Goal: Transaction & Acquisition: Purchase product/service

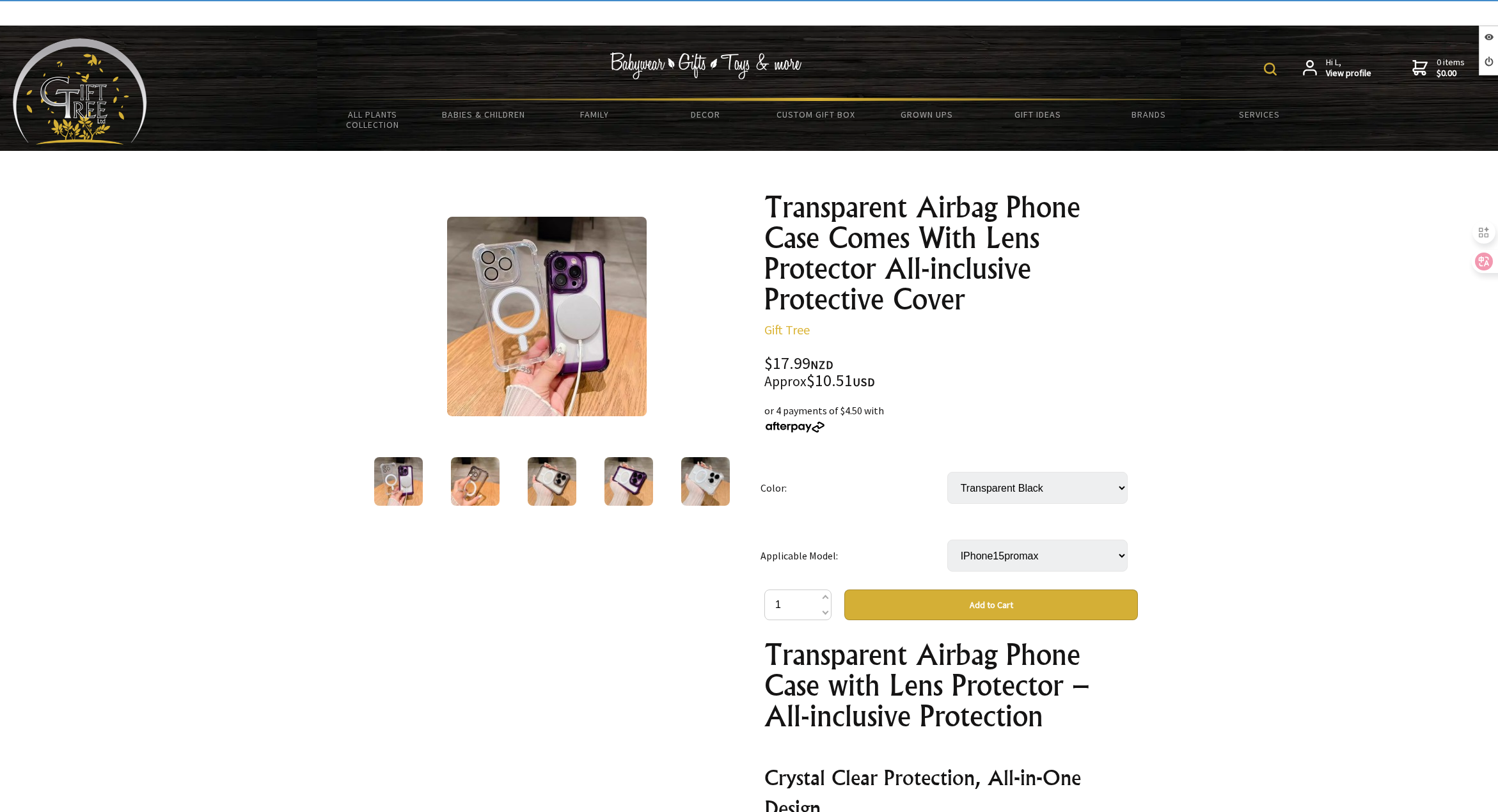
select select "IPhone15promax"
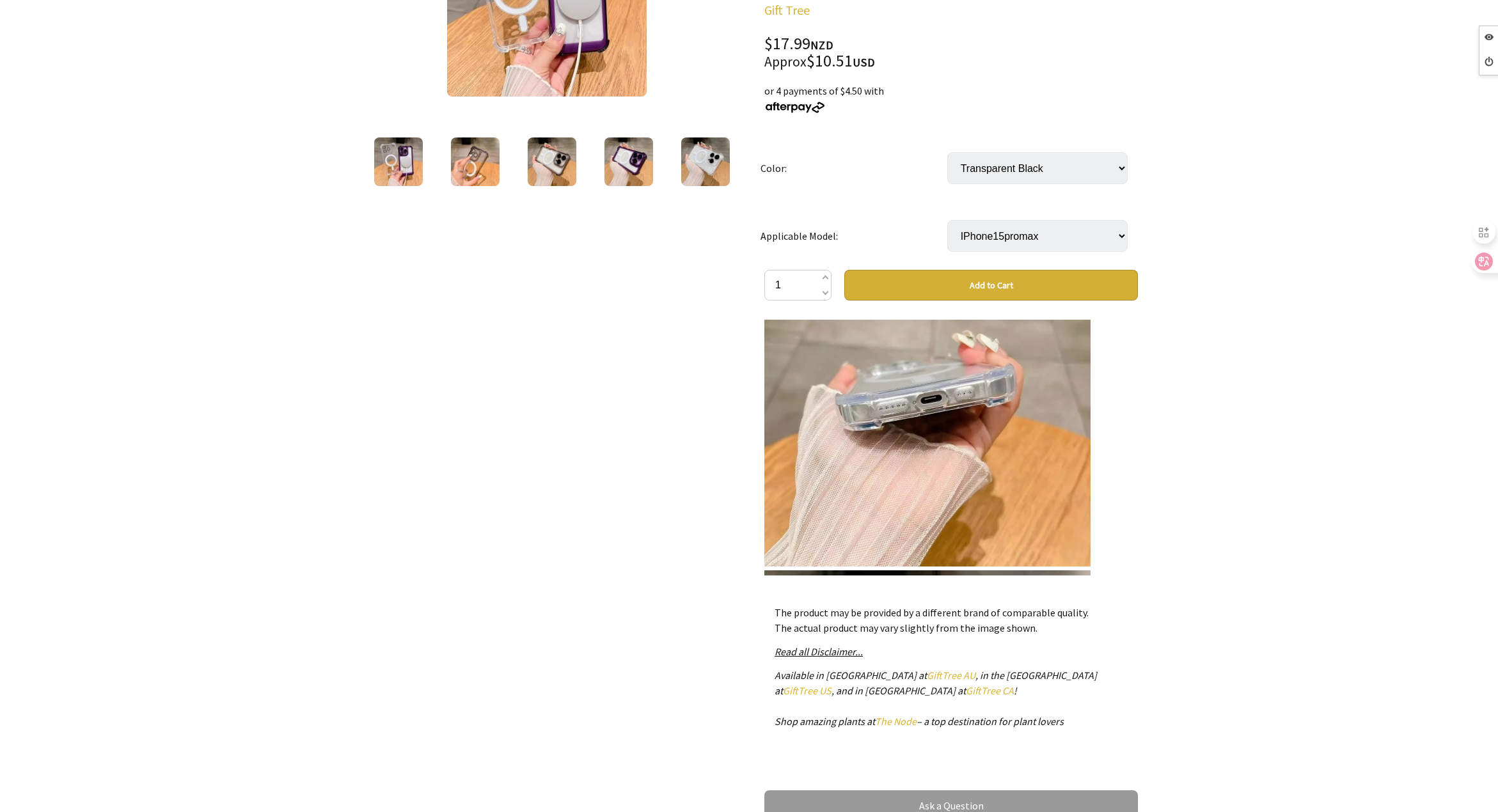
scroll to position [2558, 0]
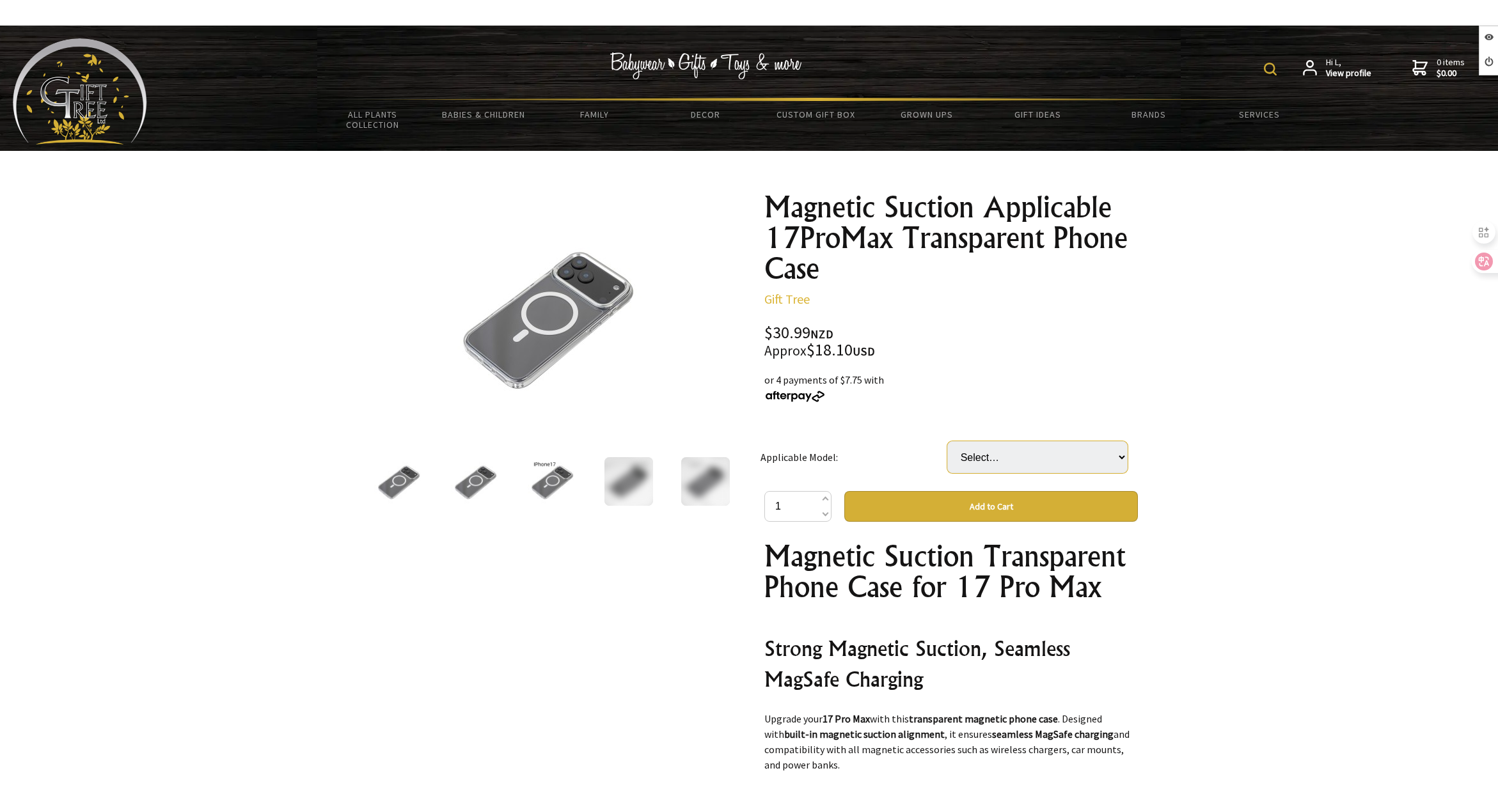
click at [1081, 444] on select "Select… IPhone17 IPhone17Pro IPhone17Promax" at bounding box center [1038, 457] width 181 height 32
select select "IPhone17Promax"
click at [948, 441] on select "Select… IPhone17 IPhone17Pro IPhone17Promax" at bounding box center [1038, 457] width 181 height 32
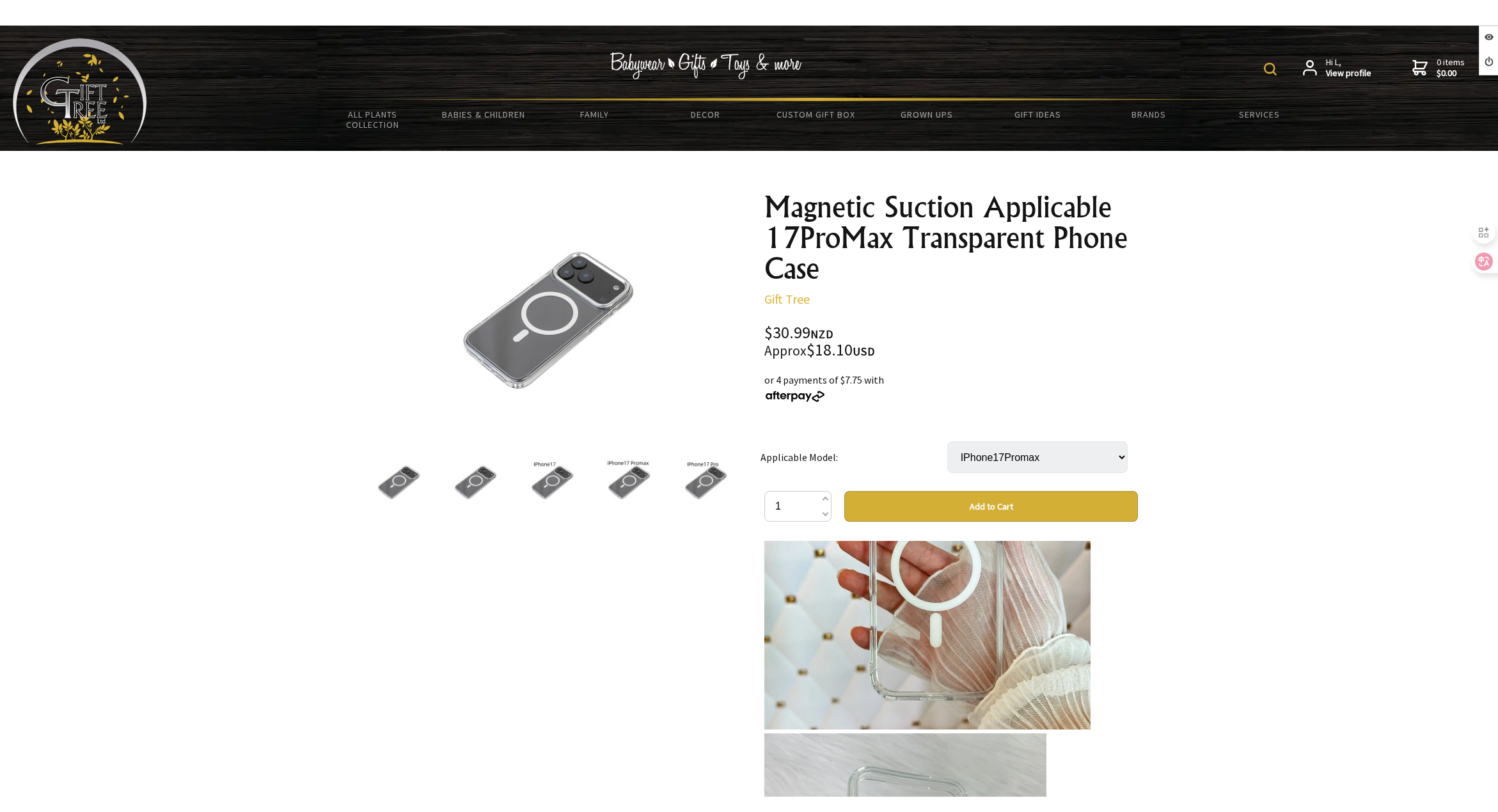
scroll to position [1151, 0]
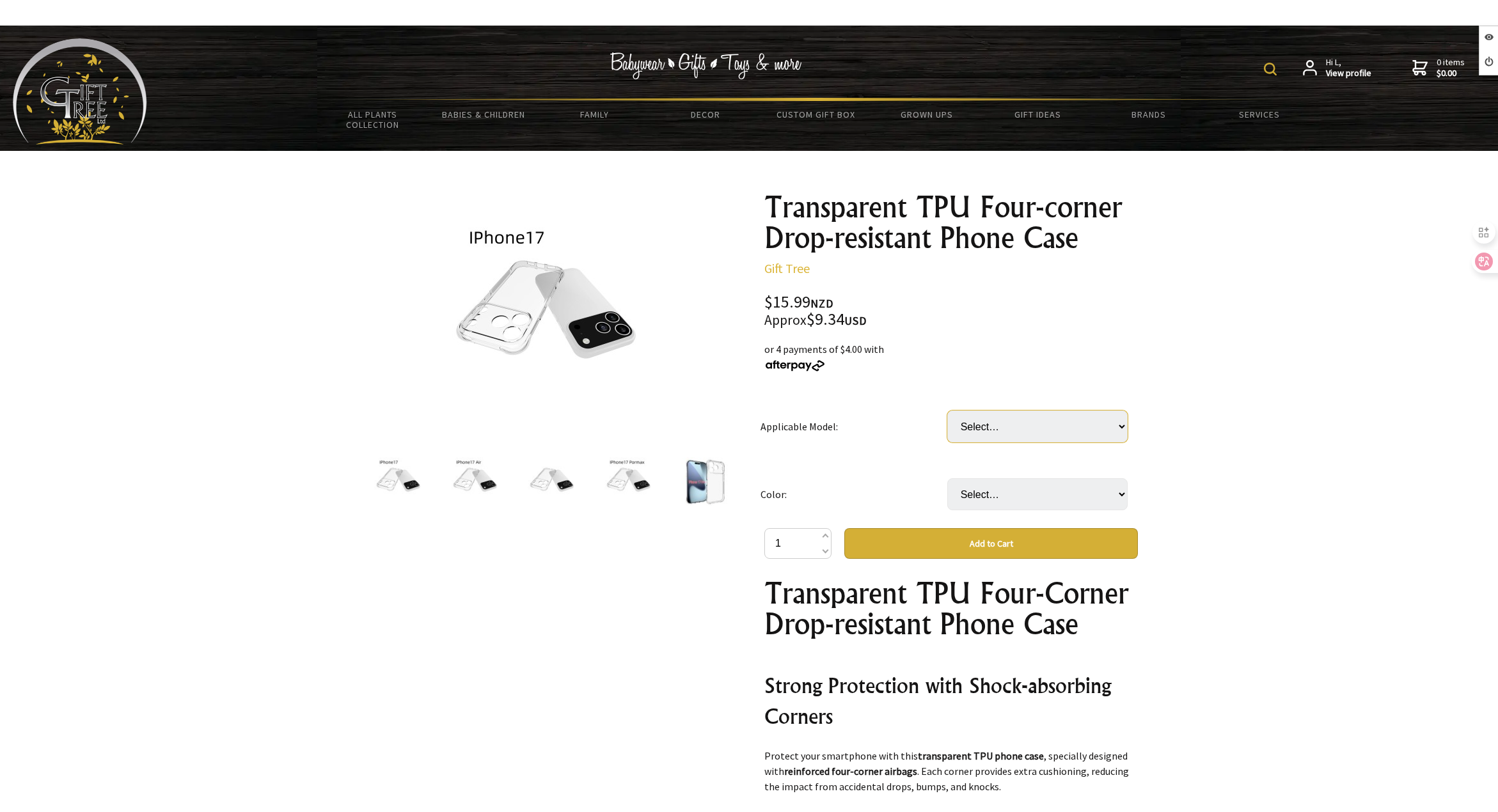
click at [1085, 426] on select "Select… IPhone17 IPhone17Air IPhone17PRO IPhone17Promax" at bounding box center [1038, 426] width 181 height 32
select select "IPhone17Air"
click at [948, 410] on select "Select… IPhone17 IPhone17Air IPhone17PRO IPhone17Promax" at bounding box center [1038, 426] width 181 height 32
click at [1042, 505] on select "Select… Transparent Fine Hole" at bounding box center [1038, 494] width 181 height 32
click at [1039, 537] on button "Add to Cart" at bounding box center [991, 543] width 293 height 31
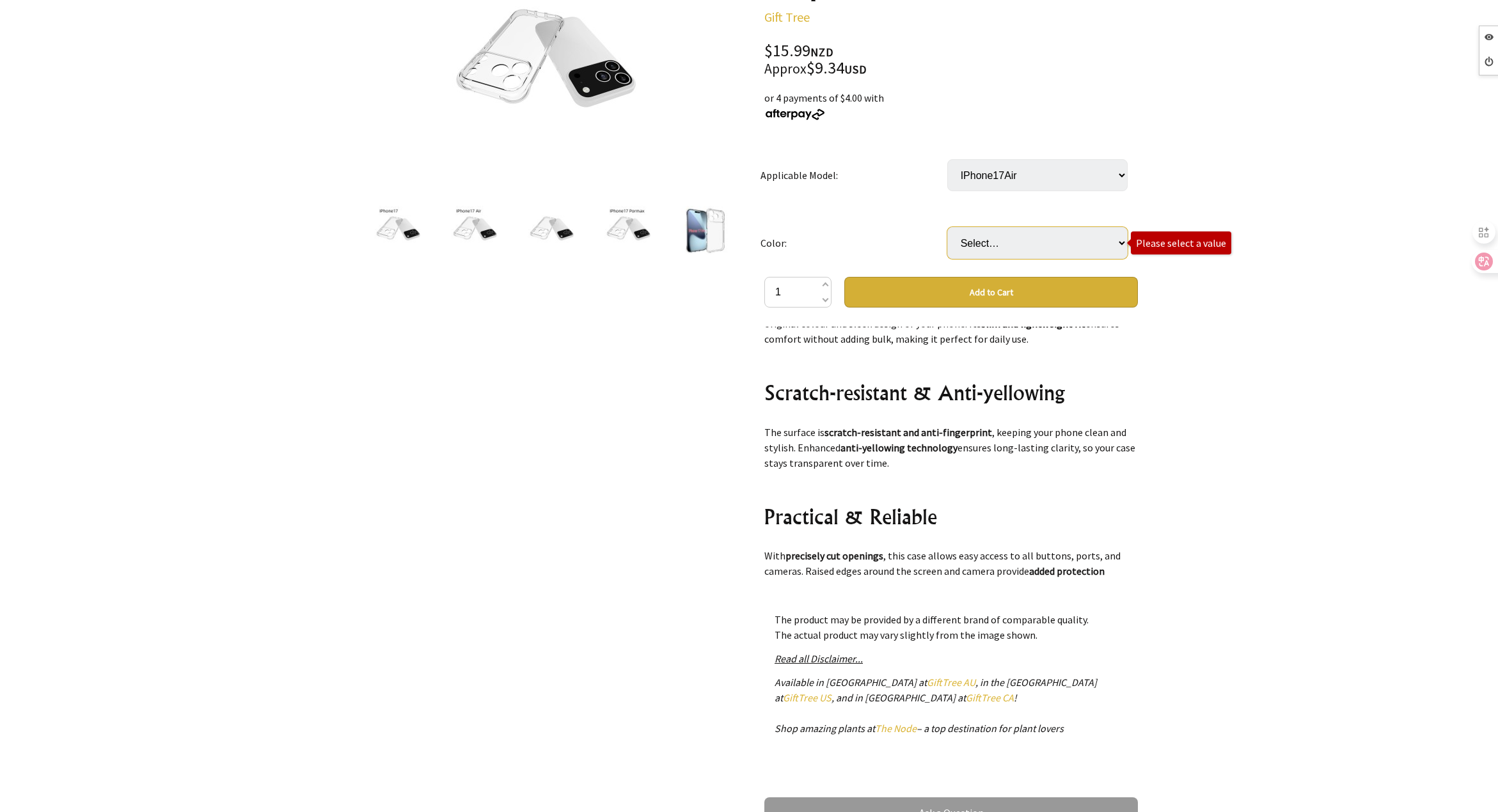
scroll to position [256, 0]
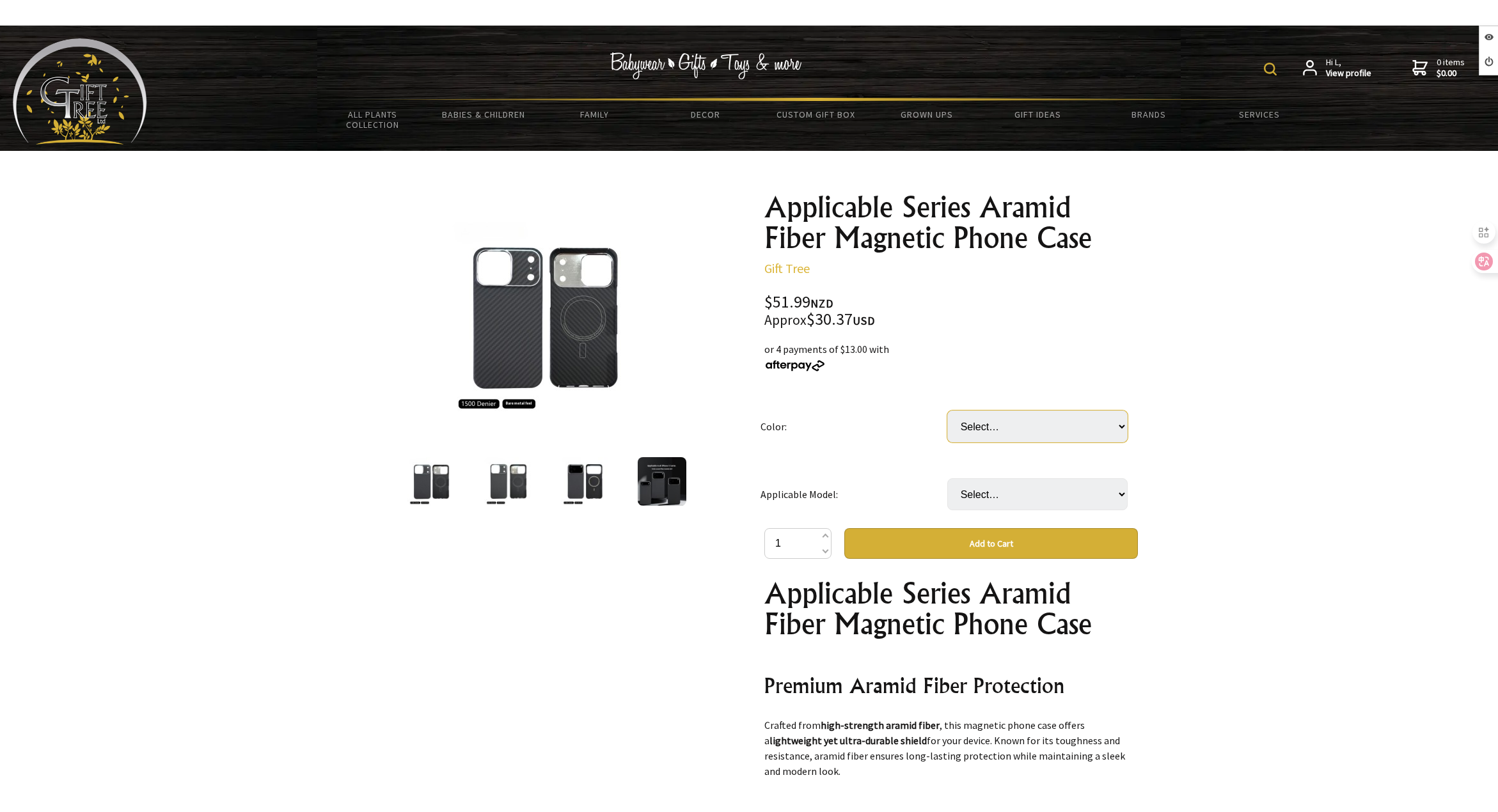
drag, startPoint x: 1007, startPoint y: 431, endPoint x: 1010, endPoint y: 438, distance: 7.6
click at [1007, 431] on select "Select… 1500D Twill Large Hole 600D Twill Large Hole 1500D Plain Large Hole (+ …" at bounding box center [1038, 426] width 181 height 32
select select "1500D Twill Large Hole"
click at [948, 410] on select "Select… 1500D Twill Large Hole 600D Twill Large Hole 1500D Plain Large Hole (+ …" at bounding box center [1038, 426] width 181 height 32
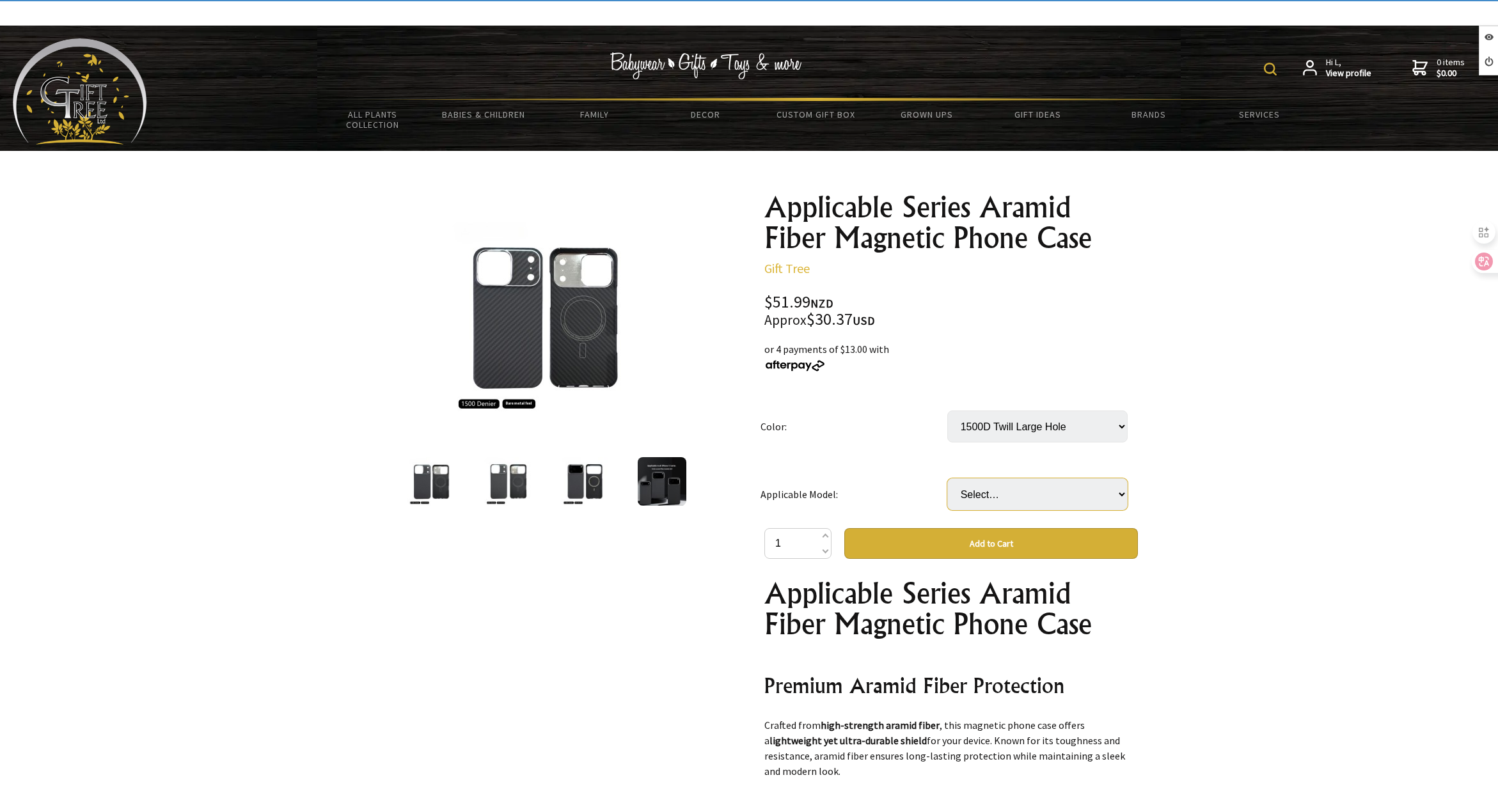
click at [1031, 499] on select "Select… IPhone17 IPhone17Air IPhone17Pro IPhone17promax" at bounding box center [1038, 494] width 181 height 32
select select "IPhone17Pro"
click at [948, 478] on select "Select… IPhone17 IPhone17Air IPhone17Pro IPhone17promax" at bounding box center [1038, 494] width 181 height 32
click at [1039, 429] on select "Select… 1500D Twill Large Hole 600D Twill Large Hole 1500D Plain Large Hole (+ …" at bounding box center [1038, 426] width 181 height 32
select select "1500D Plain Large Hole"
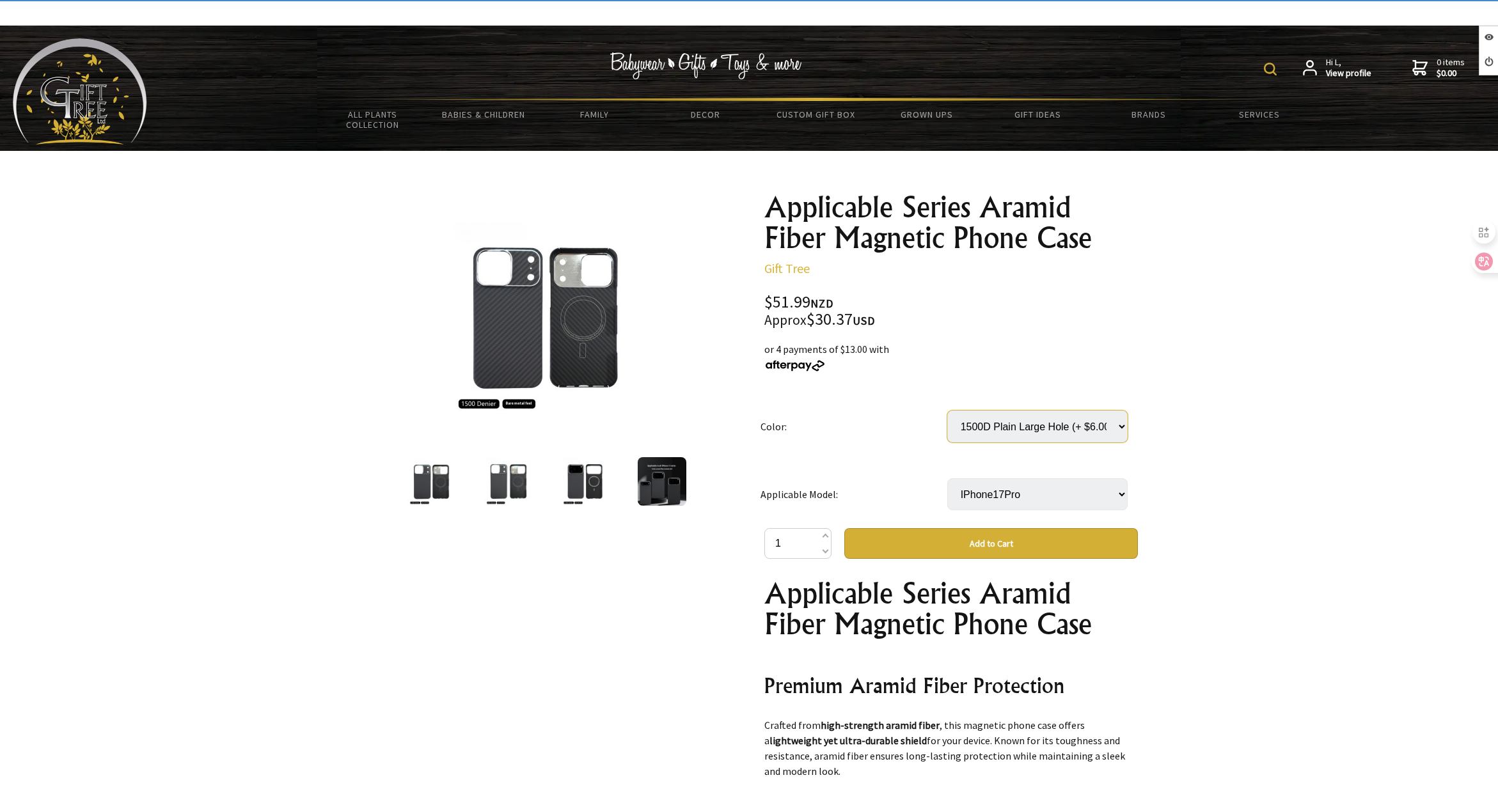
click at [948, 410] on select "Select… 1500D Twill Large Hole 600D Twill Large Hole 1500D Plain Large Hole (+ …" at bounding box center [1038, 426] width 181 height 32
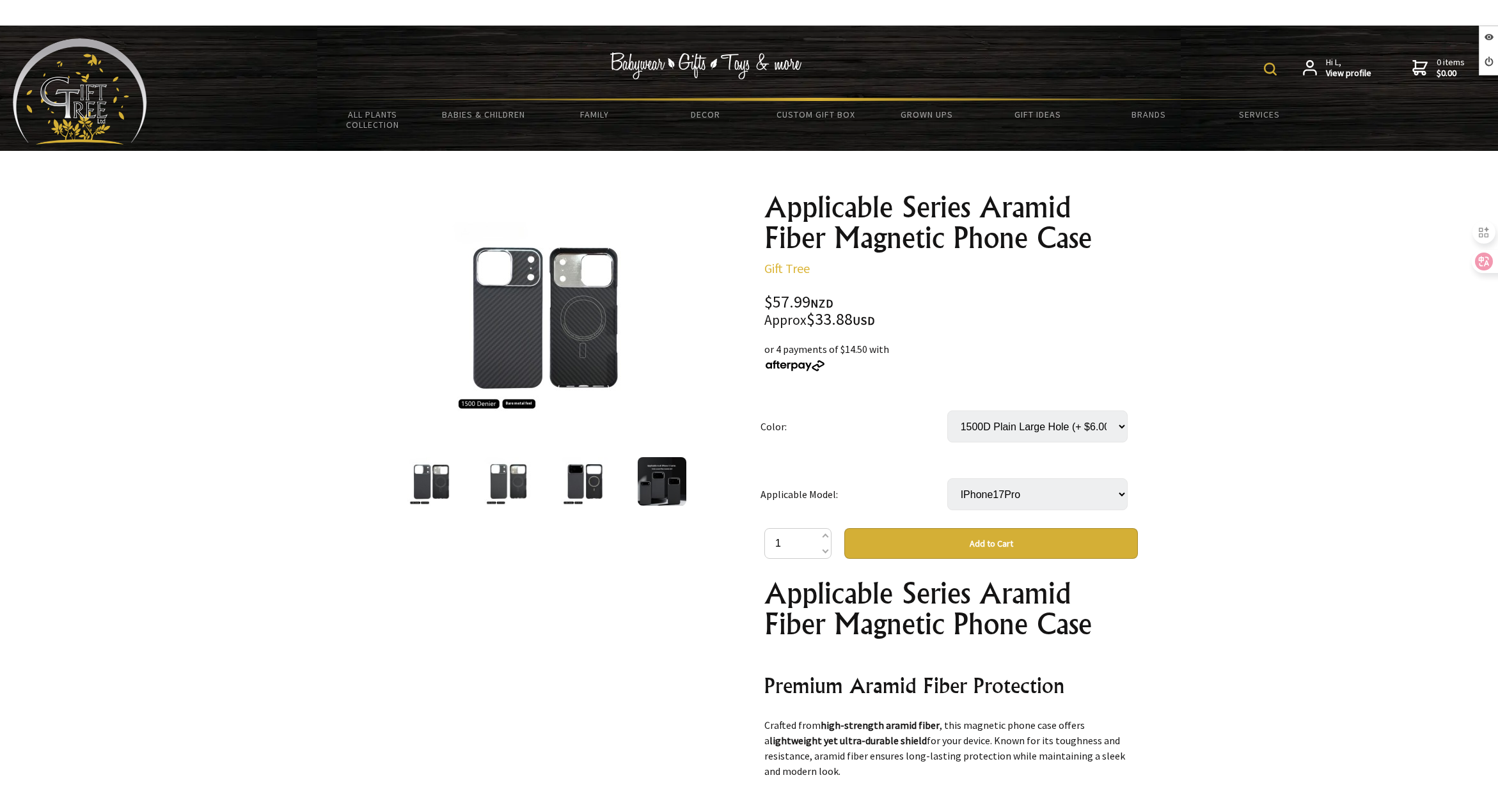
scroll to position [319, 0]
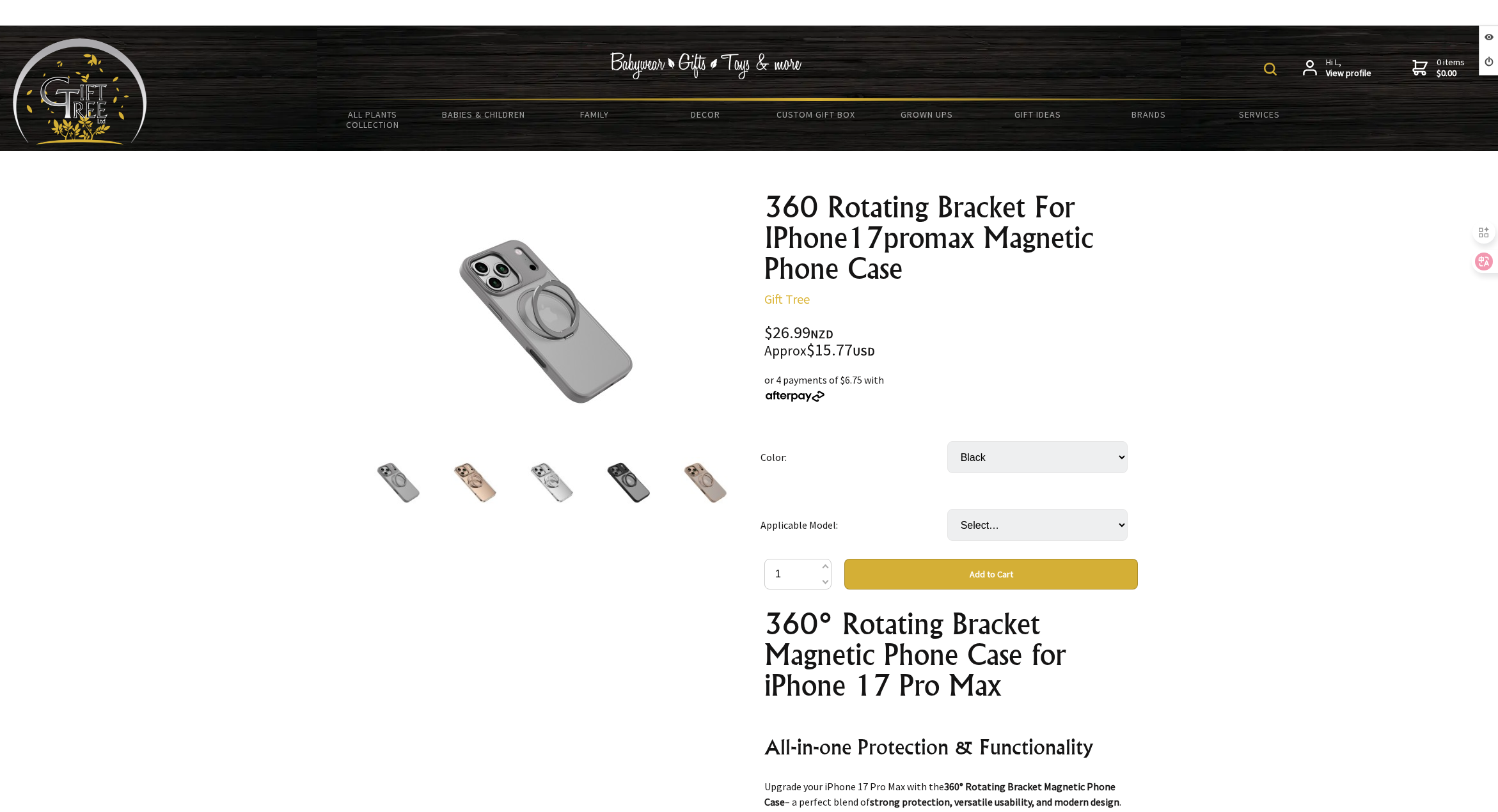
select select "Black"
click at [1008, 519] on select "Select… IPhone16 IPhone16plus IPhone16pro IPhone16promax IPhone17 IPhone17air I…" at bounding box center [1038, 525] width 181 height 32
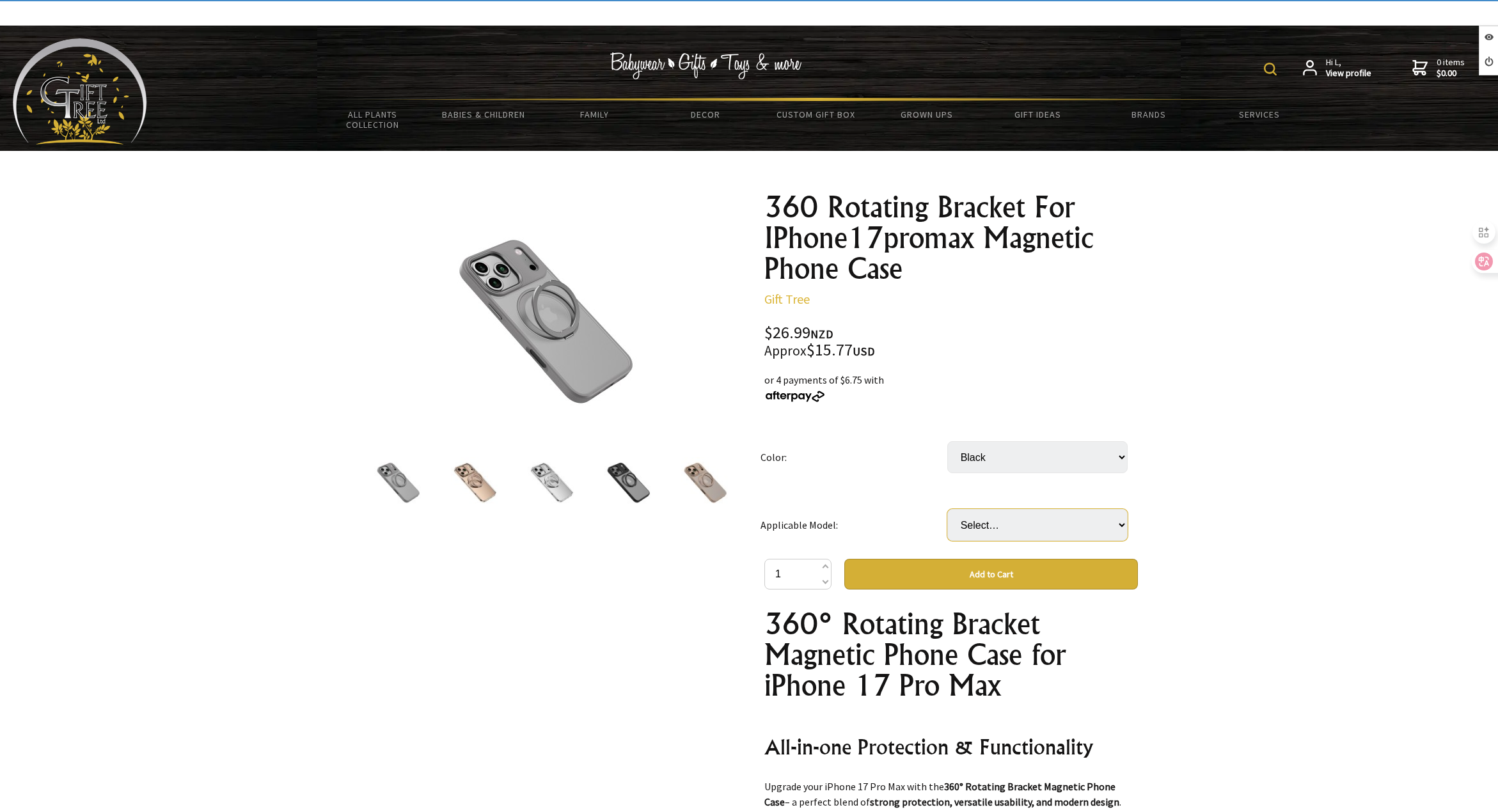
select select "IPhone16pro"
click at [948, 509] on select "Select… IPhone16 IPhone16plus IPhone16pro IPhone16promax IPhone17 IPhone17air I…" at bounding box center [1038, 525] width 181 height 32
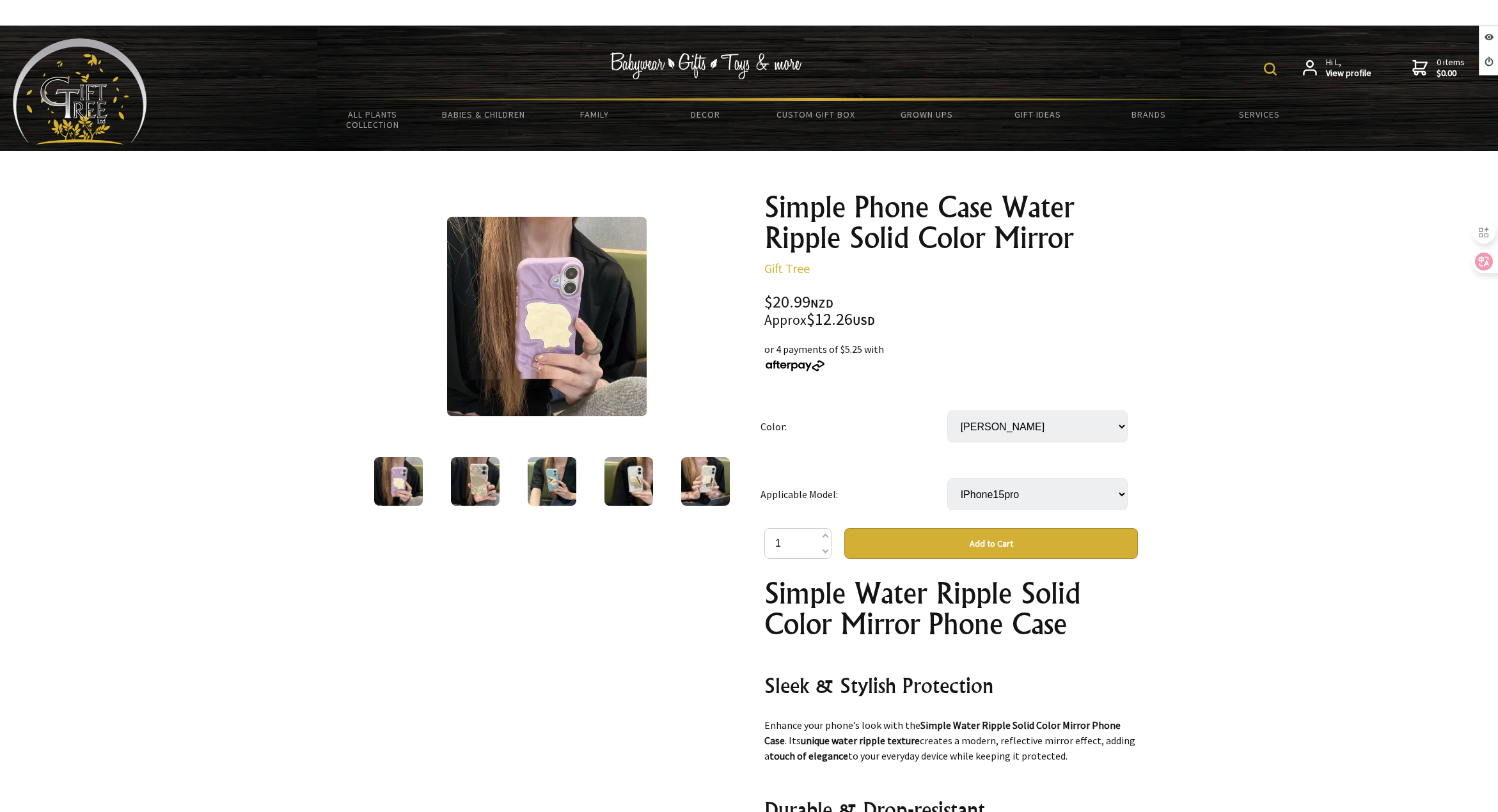
scroll to position [640, 0]
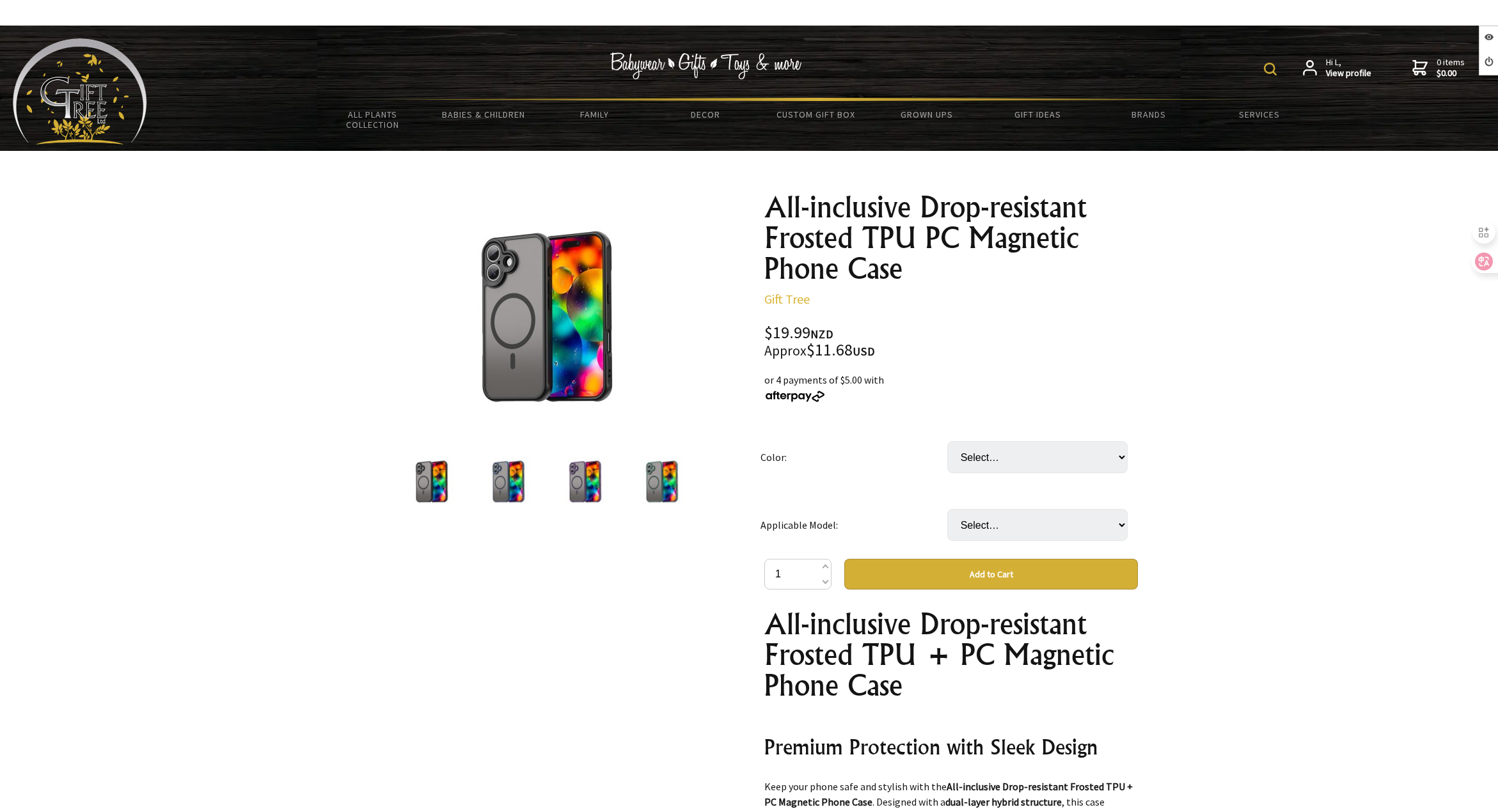
select select "Black"
click at [948, 441] on select "Select… Black Blue Green Purple" at bounding box center [1038, 457] width 181 height 32
drag, startPoint x: 998, startPoint y: 517, endPoint x: 1001, endPoint y: 528, distance: 11.4
click at [999, 521] on select "Select… IPhone17 IPhone17Pro" at bounding box center [1038, 525] width 181 height 32
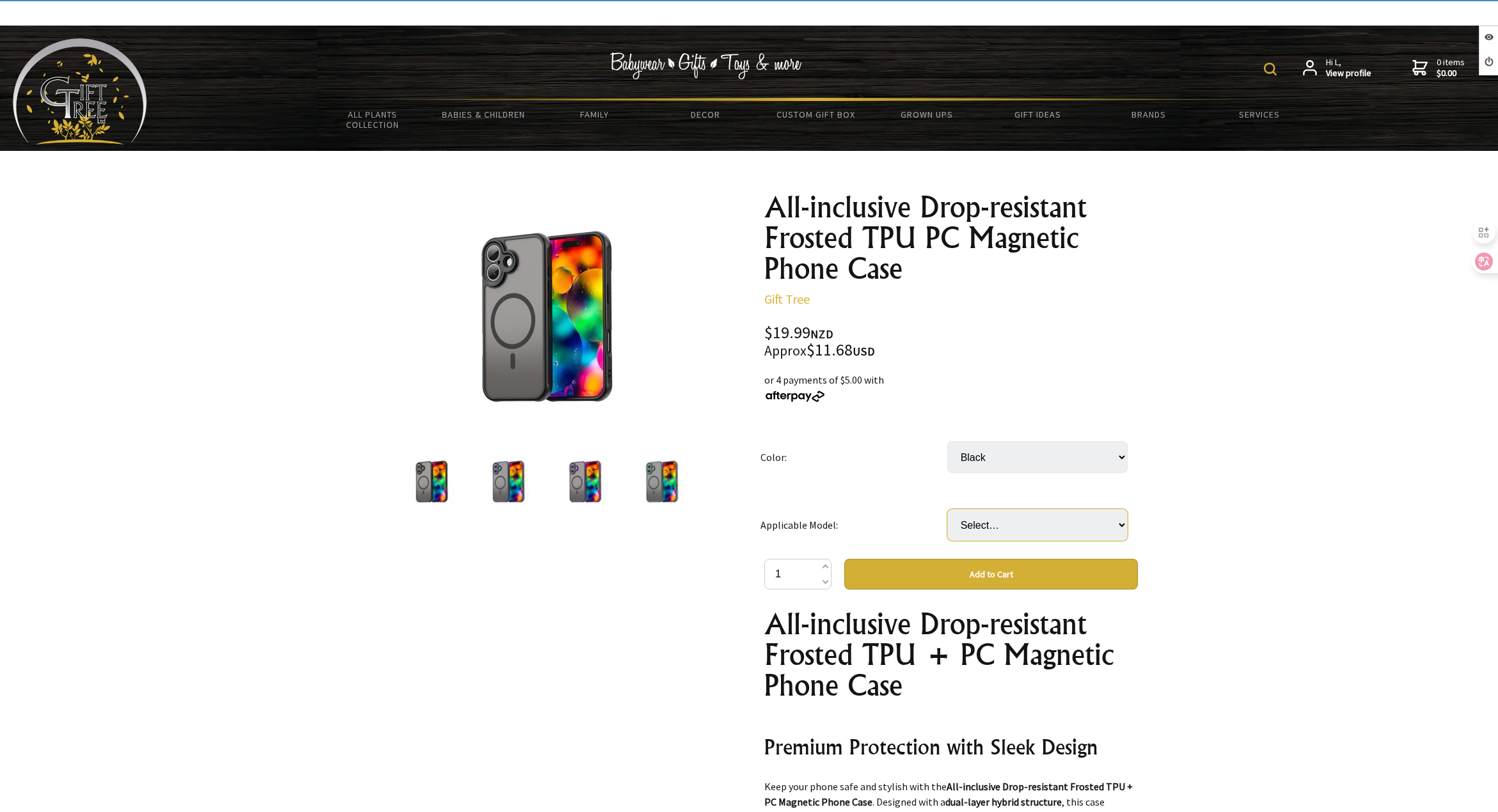
select select "IPhone17Pro"
click at [948, 509] on select "Select… IPhone17 IPhone17Pro" at bounding box center [1038, 525] width 181 height 32
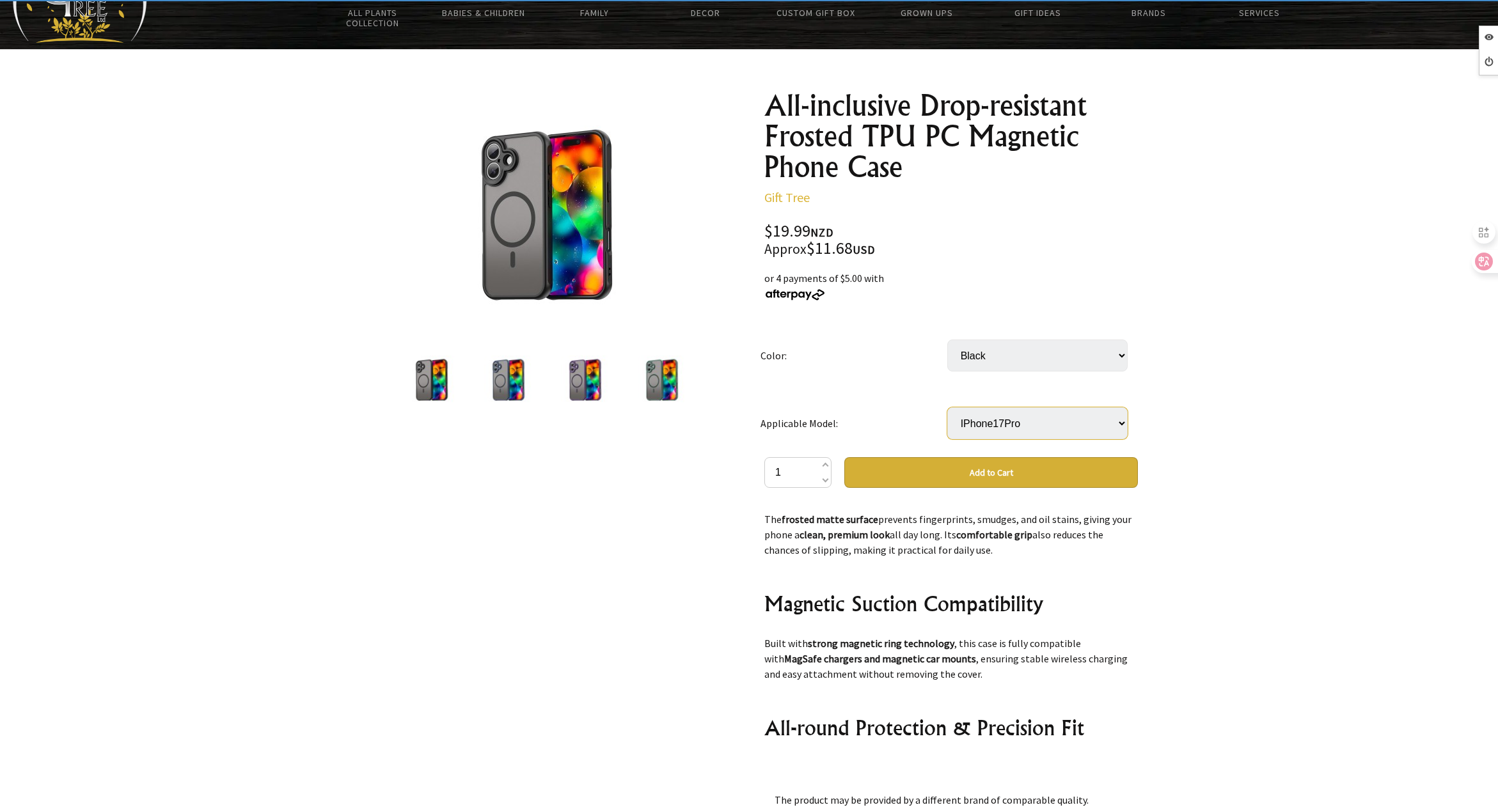
scroll to position [256, 0]
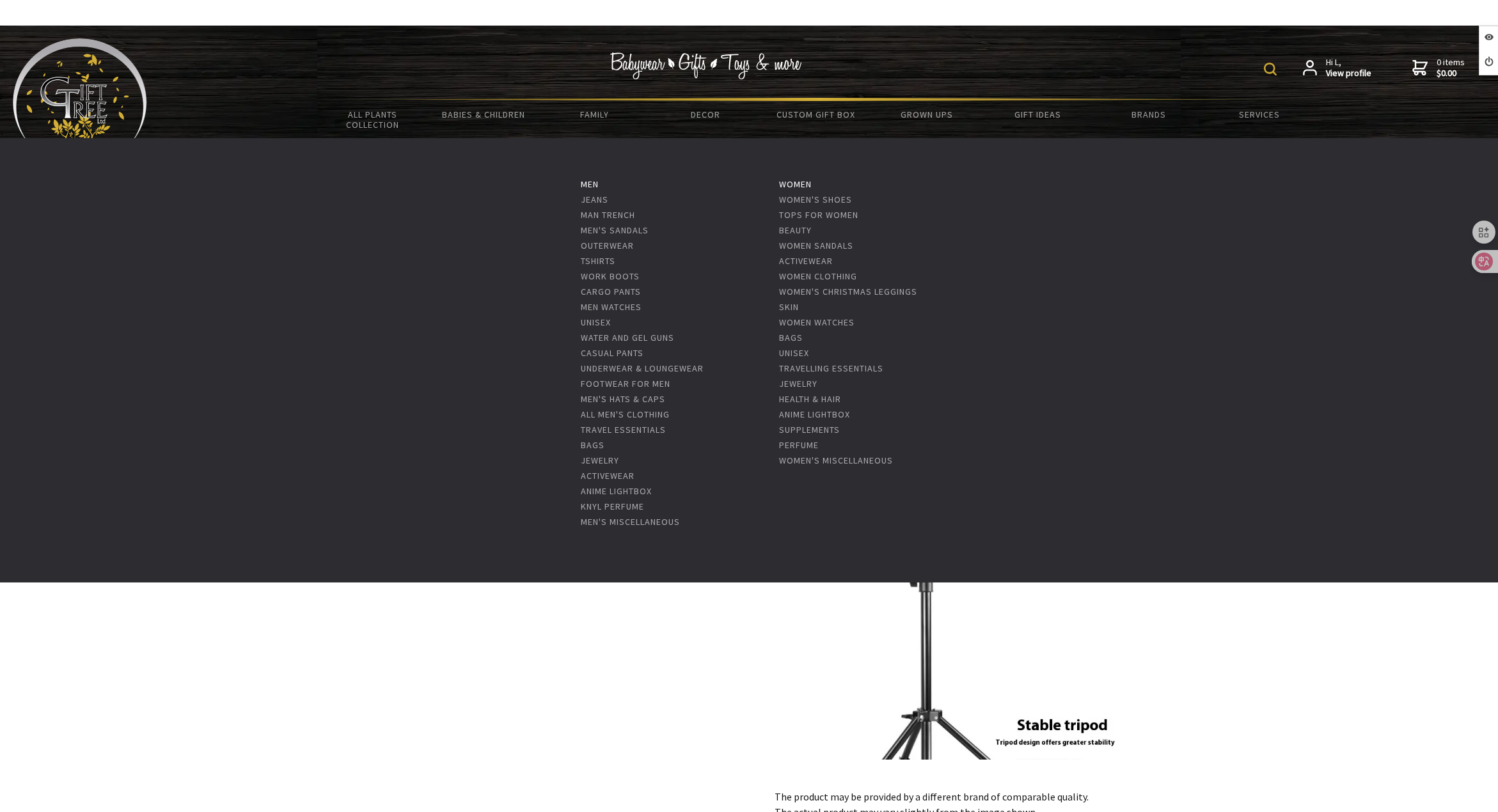
scroll to position [1726, 0]
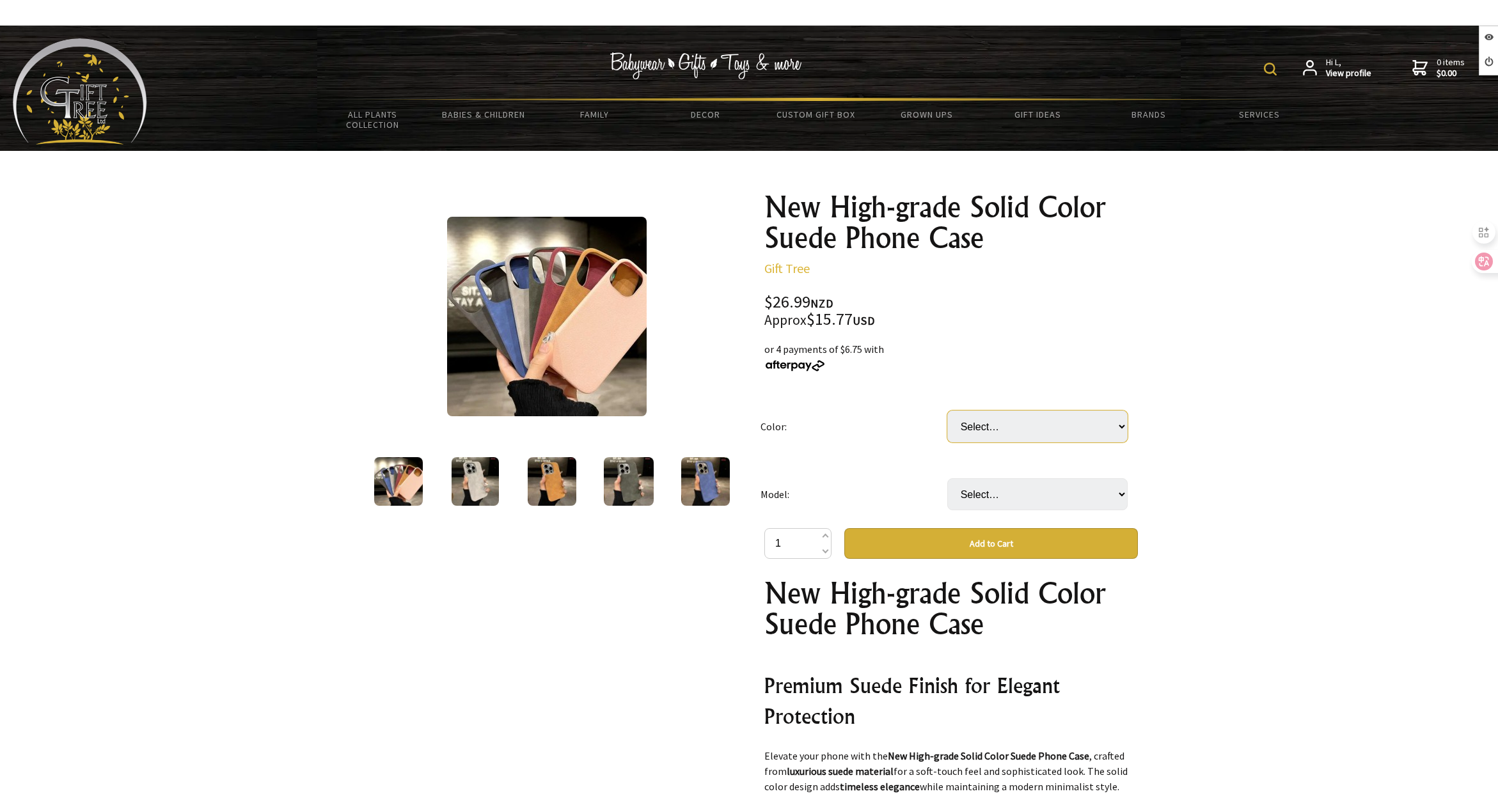
click at [1032, 427] on select "Select… Dark Green Dark Grey Light Grey Orange Rose Red Sapphire Blue" at bounding box center [1038, 426] width 181 height 32
select select "Dark Green"
click at [948, 410] on select "Select… Dark Green Dark Grey Light Grey Orange Rose Red Sapphire Blue" at bounding box center [1038, 426] width 181 height 32
click at [1009, 478] on select "Select… IPhone 16 IPhone 16 PRO IPhone 16 PROMAX IPhone 7 8 IPhone 8P 7P IPhone…" at bounding box center [1038, 494] width 181 height 32
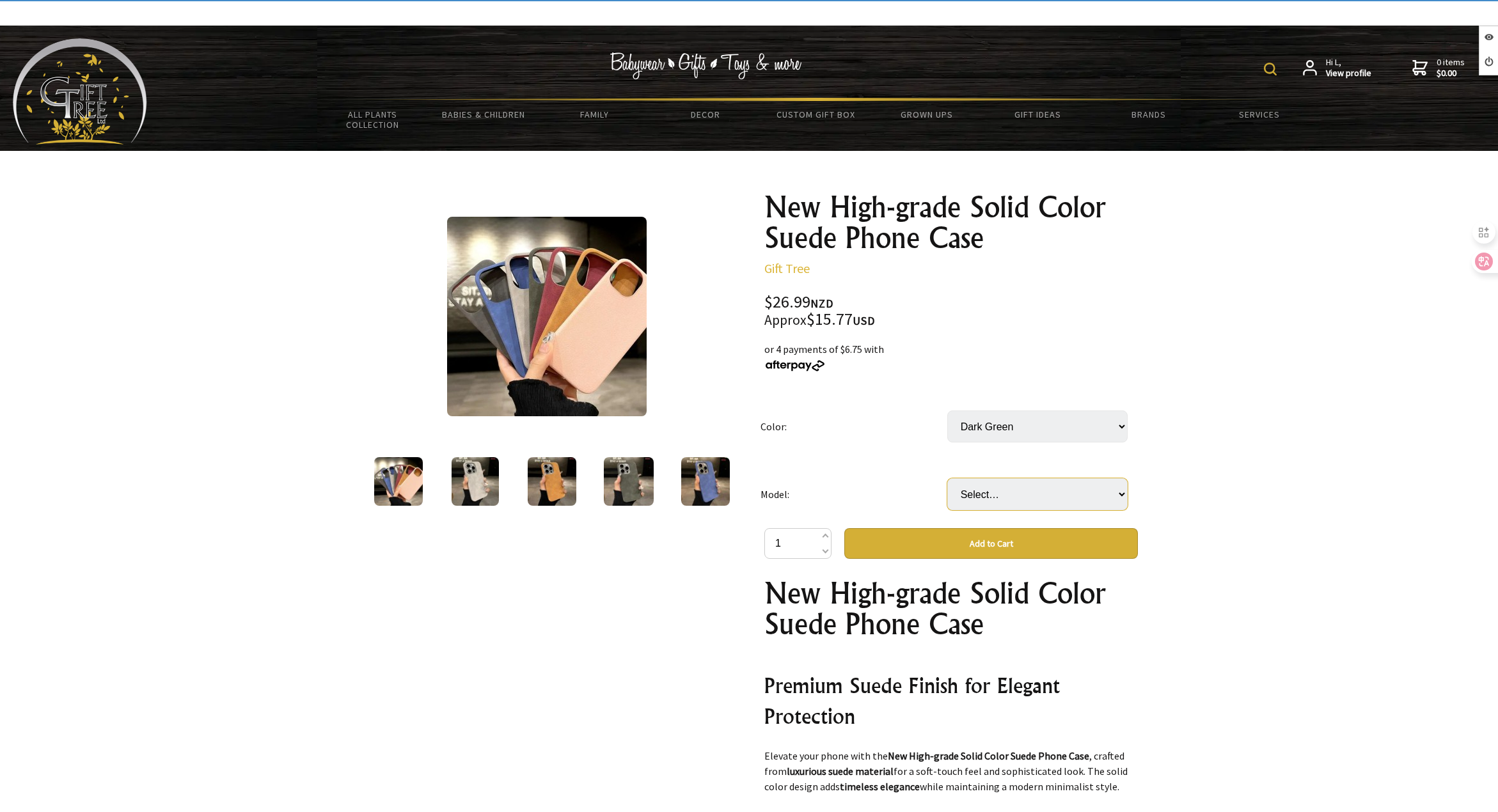
select select "IPhone 16 PROMAX"
click at [948, 478] on select "Select… IPhone 16 IPhone 16 PRO IPhone 16 PROMAX IPhone 7 8 IPhone 8P 7P IPhone…" at bounding box center [1038, 494] width 181 height 32
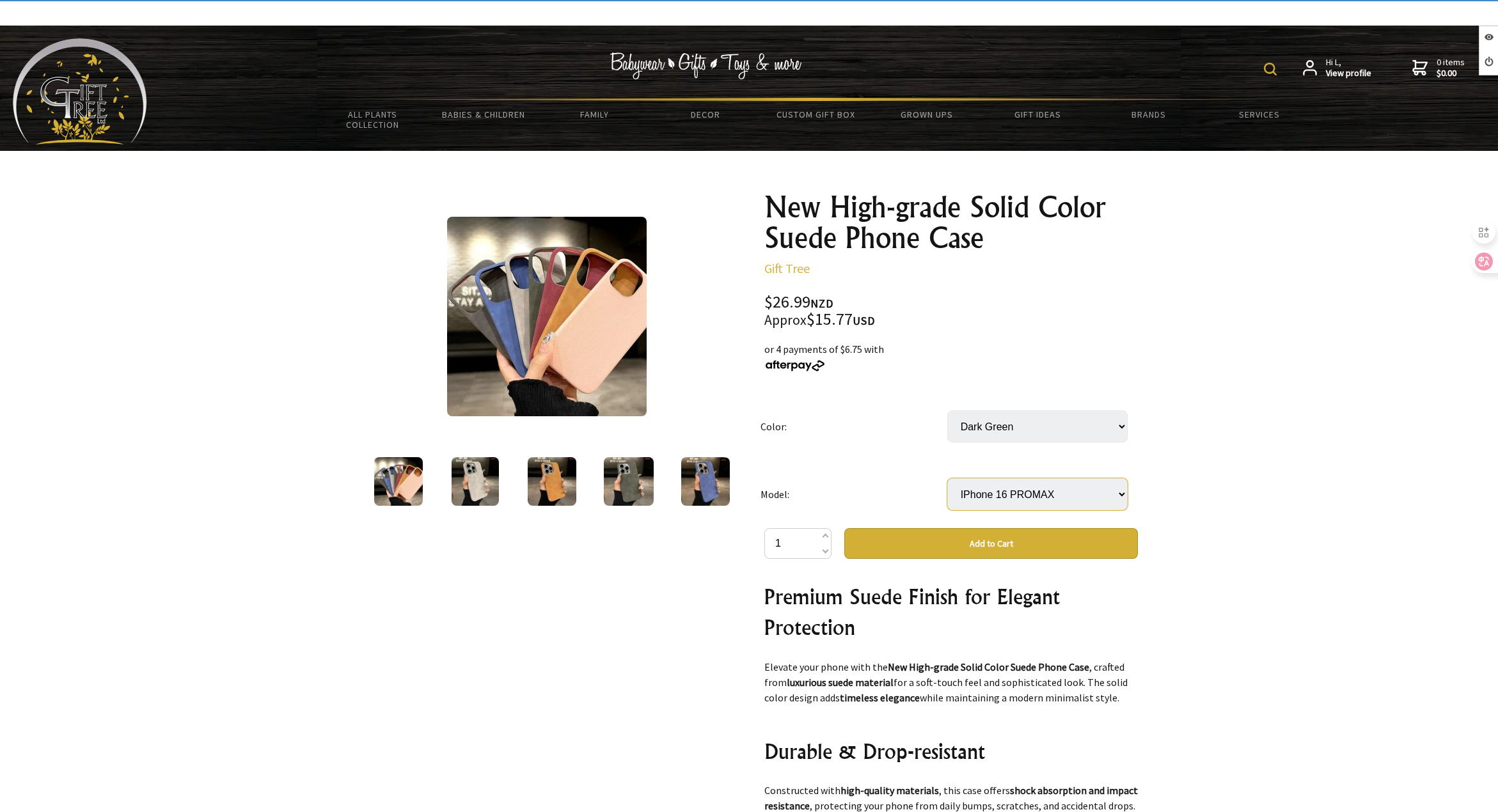
scroll to position [128, 0]
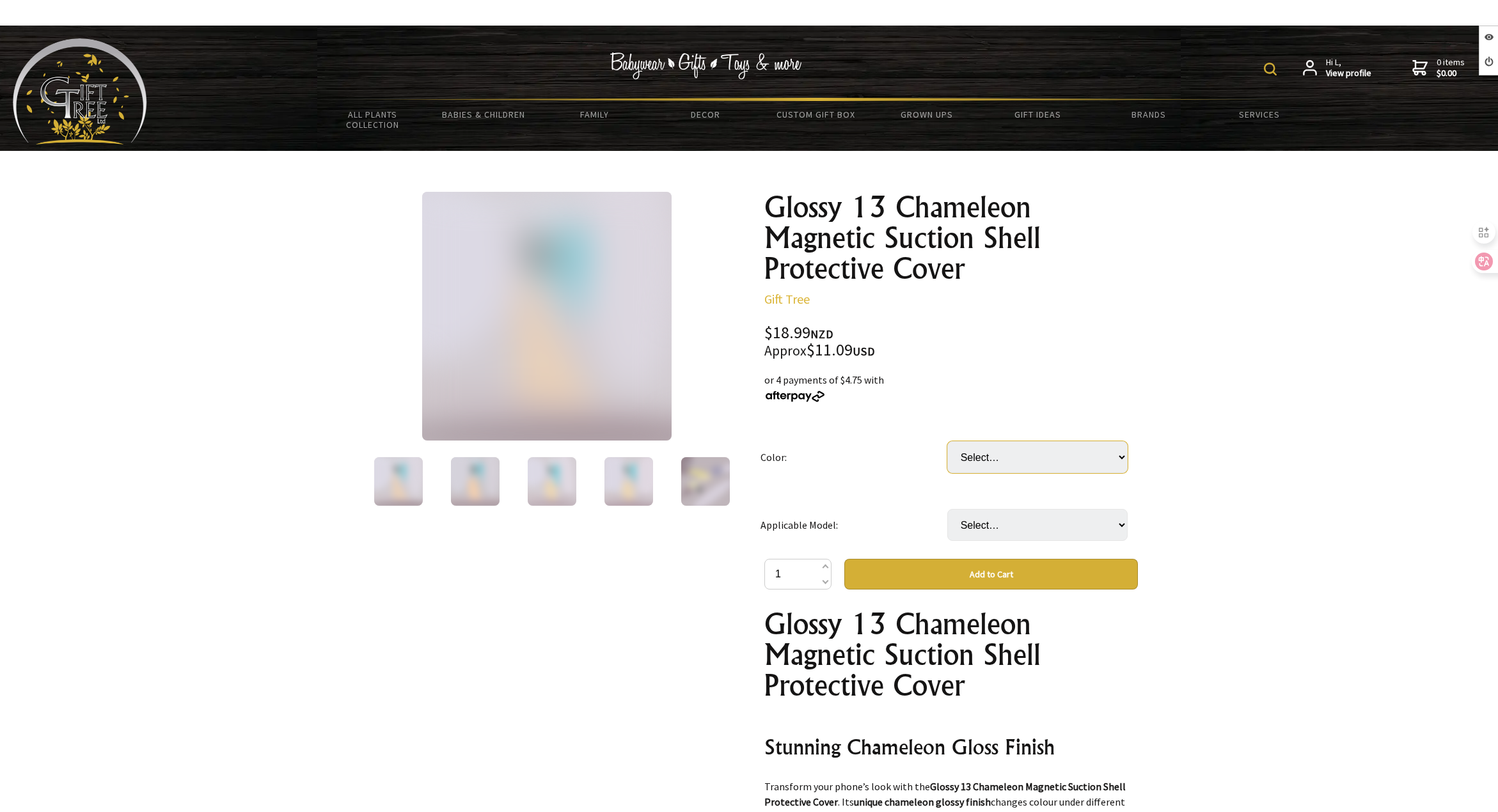
click at [1036, 460] on select "Select… D31 Chameleon Glossy Surface Small Louver Glossy D32 Magnetic Color Cha…" at bounding box center [1038, 457] width 181 height 32
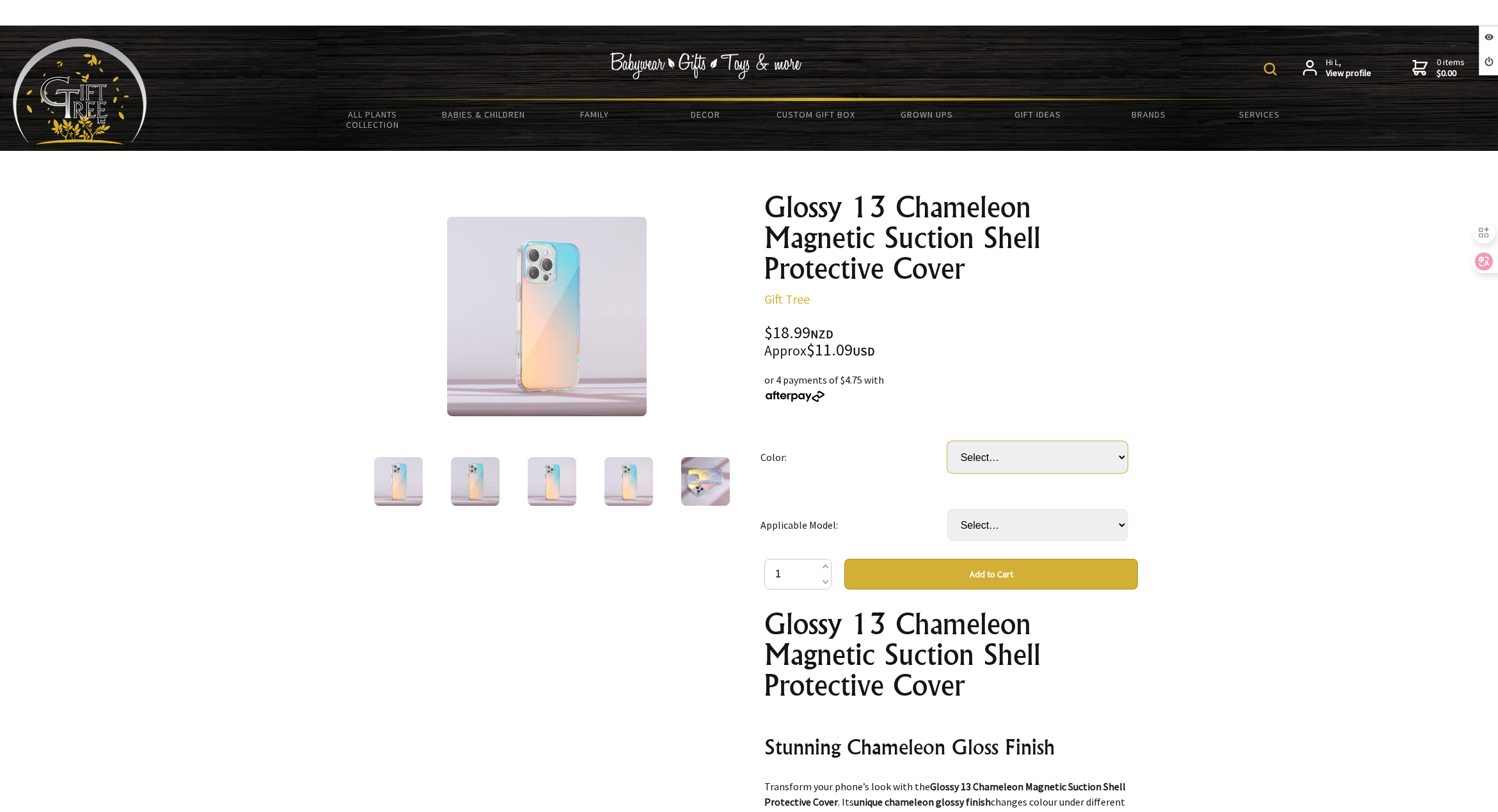
select select "Small Louver Glossy"
click at [948, 441] on select "Select… D31 Chameleon Glossy Surface Small Louver Glossy D32 Magnetic Color Cha…" at bounding box center [1038, 457] width 181 height 32
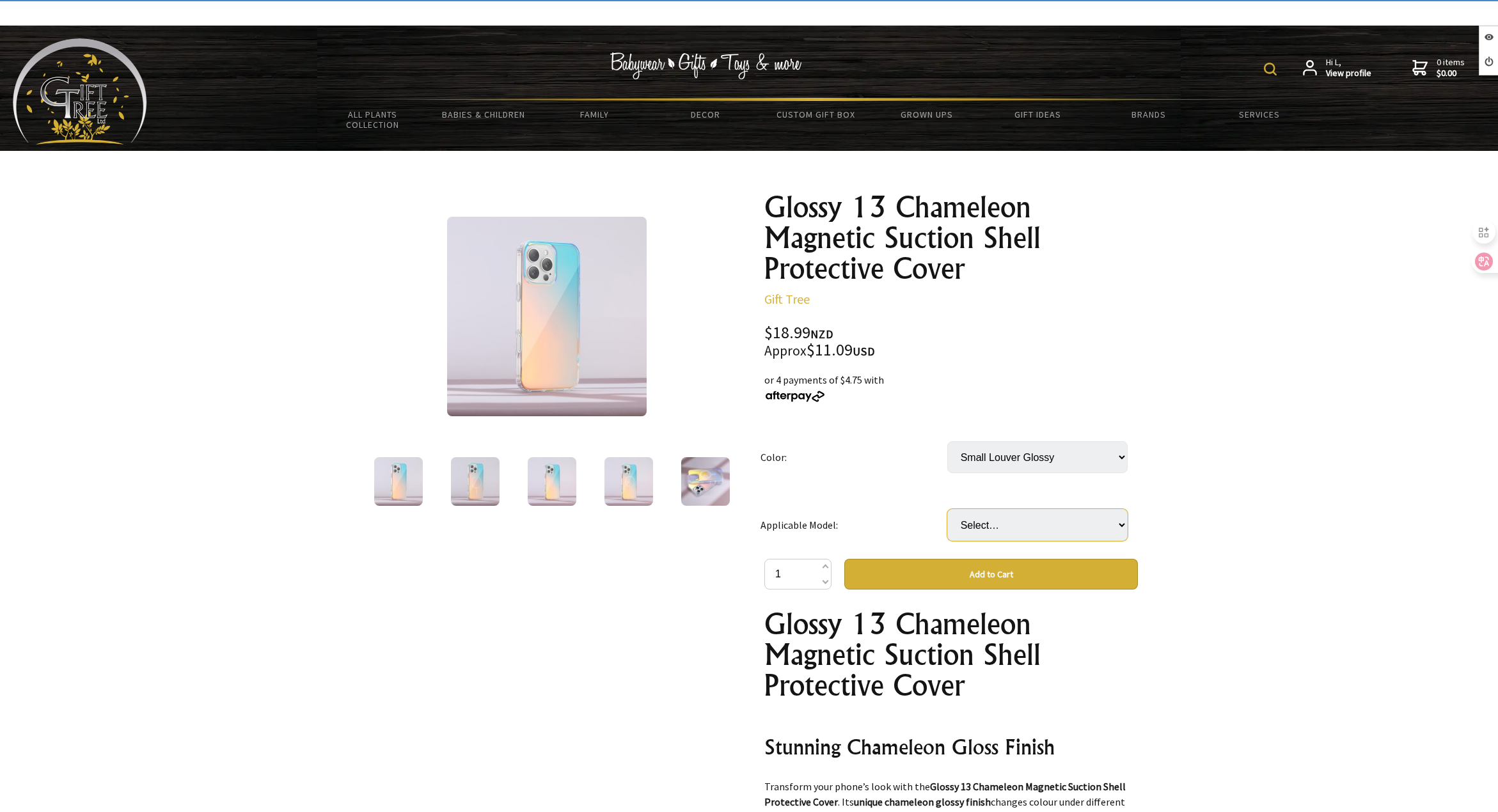
click at [995, 528] on select "Select… IPhone14Plus15plus IPhone14Pro IPhone14Promax IPhone15 IPhone15Pro IPho…" at bounding box center [1038, 525] width 181 height 32
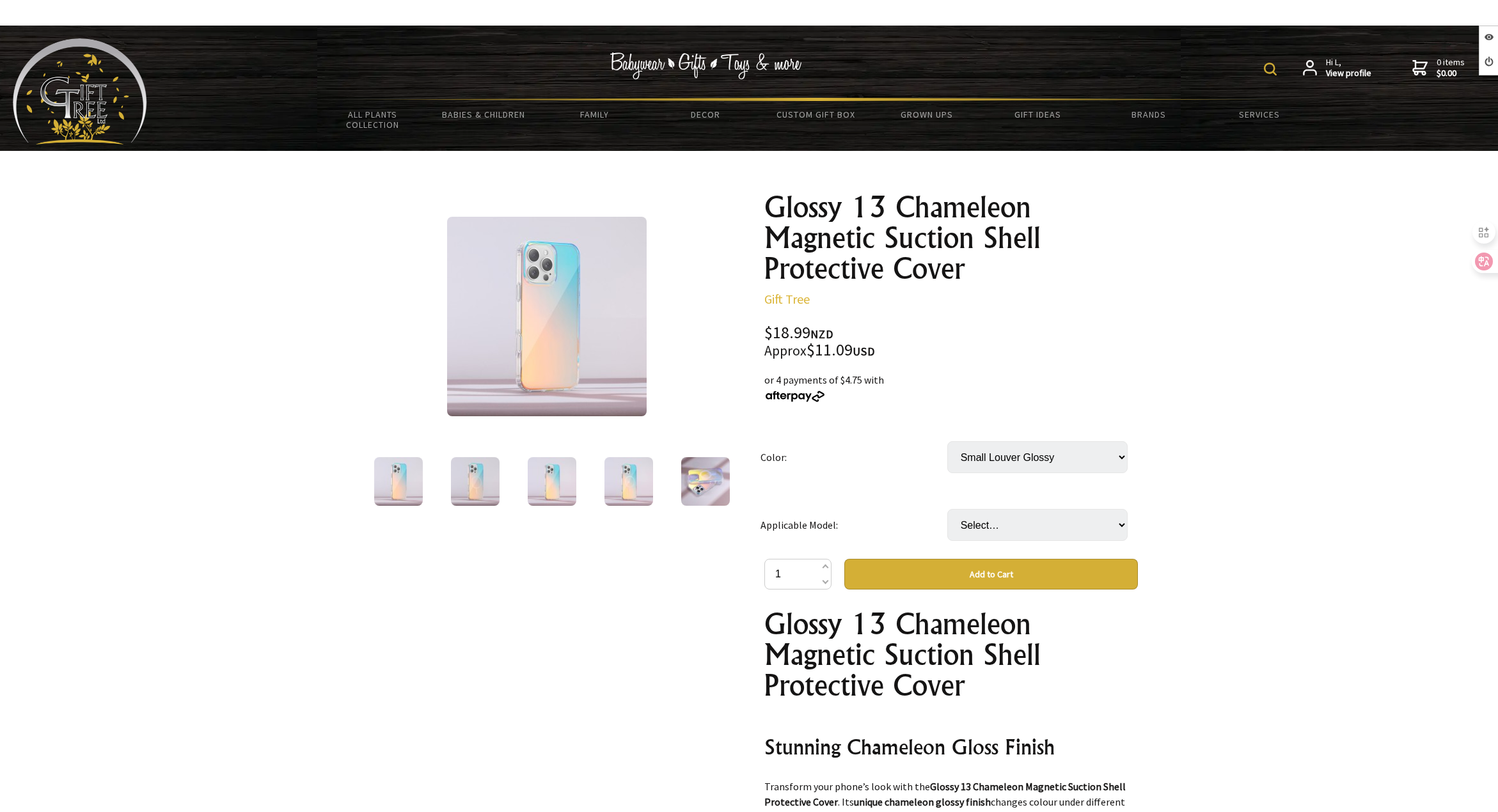
click at [1002, 620] on h1 "Glossy 13 Chameleon Magnetic Suction Shell Protective Cover" at bounding box center [951, 655] width 373 height 92
click at [1010, 541] on td "Select… IPhone14Plus15plus IPhone14Pro IPhone14Promax IPhone15 IPhone15Pro IPho…" at bounding box center [1041, 525] width 187 height 68
drag, startPoint x: 1013, startPoint y: 531, endPoint x: 1013, endPoint y: 540, distance: 9.0
click at [1013, 531] on select "Select… IPhone14Plus15plus IPhone14Pro IPhone14Promax IPhone15 IPhone15Pro IPho…" at bounding box center [1038, 525] width 181 height 32
select select "IPhone15Pro"
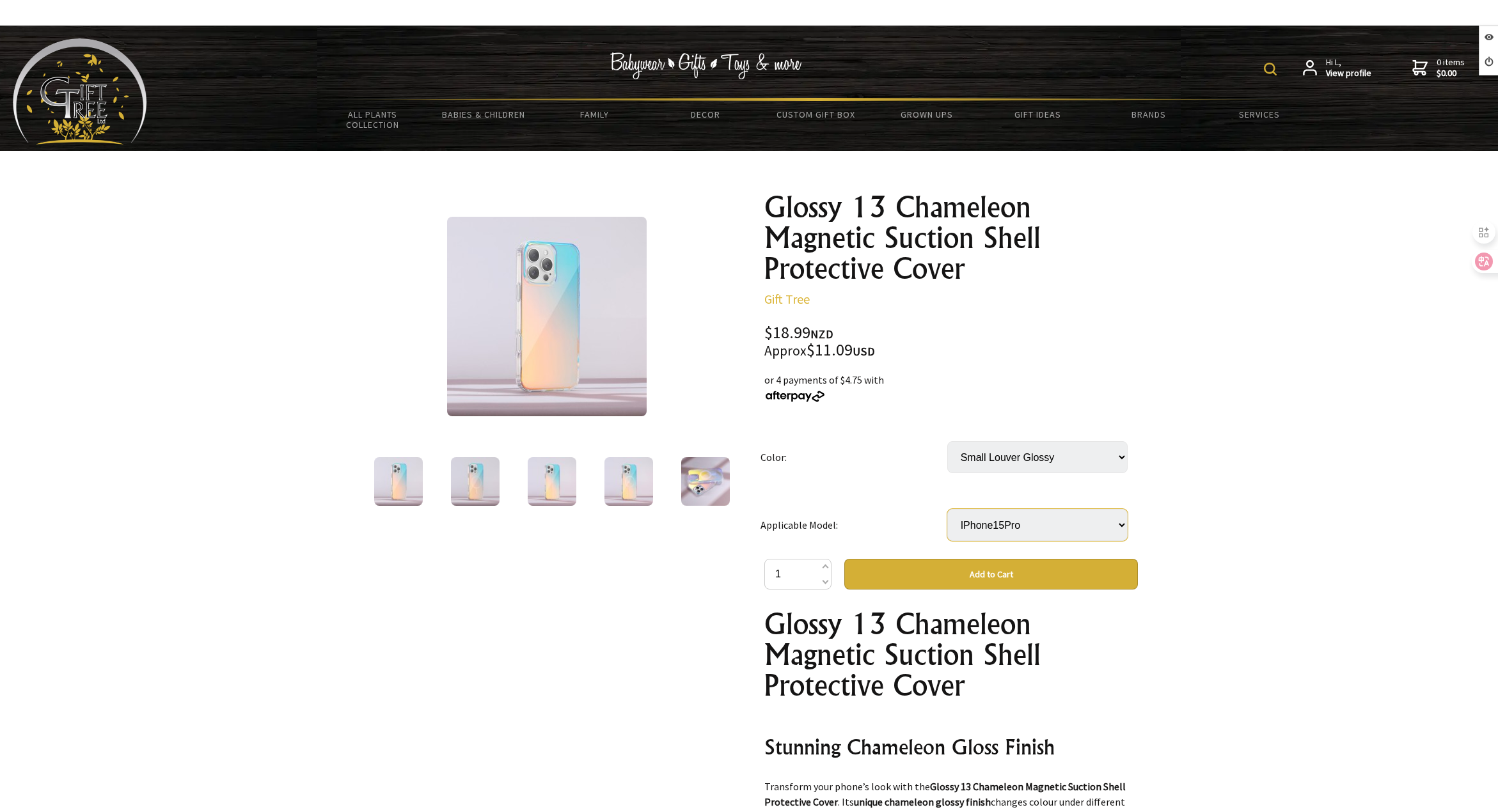
click at [948, 509] on select "Select… IPhone14Plus15plus IPhone14Pro IPhone14Promax IPhone15 IPhone15Pro IPho…" at bounding box center [1038, 525] width 181 height 32
click at [1028, 460] on select "Select… D31 Chameleon Glossy Surface Small Louver Glossy D32 Magnetic Color Cha…" at bounding box center [1038, 457] width 181 height 32
click at [1039, 545] on td "Select… IPhone14Plus15plus IPhone14Pro IPhone14Promax IPhone15 IPhone15Pro IPho…" at bounding box center [1041, 525] width 187 height 68
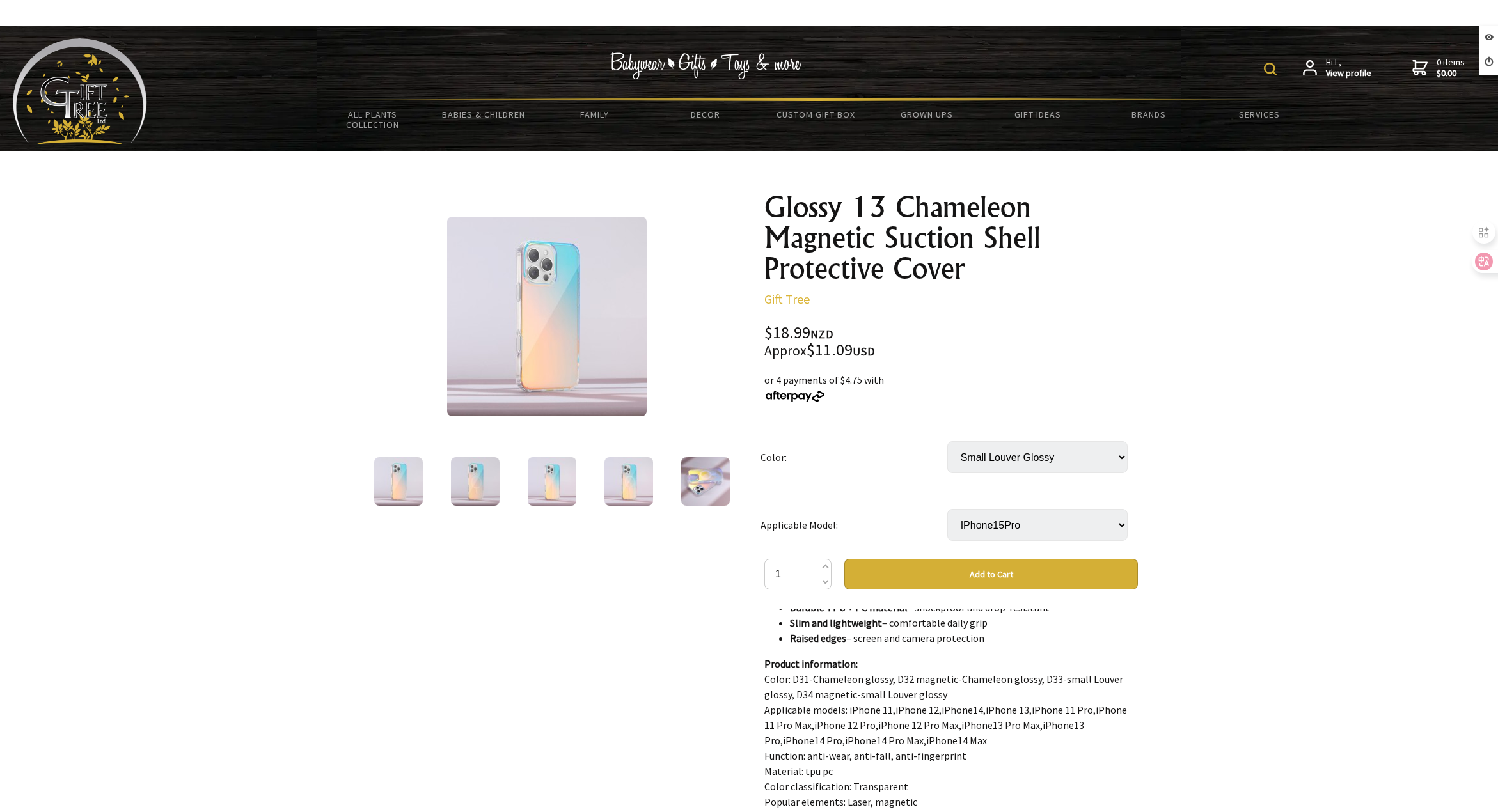
scroll to position [767, 0]
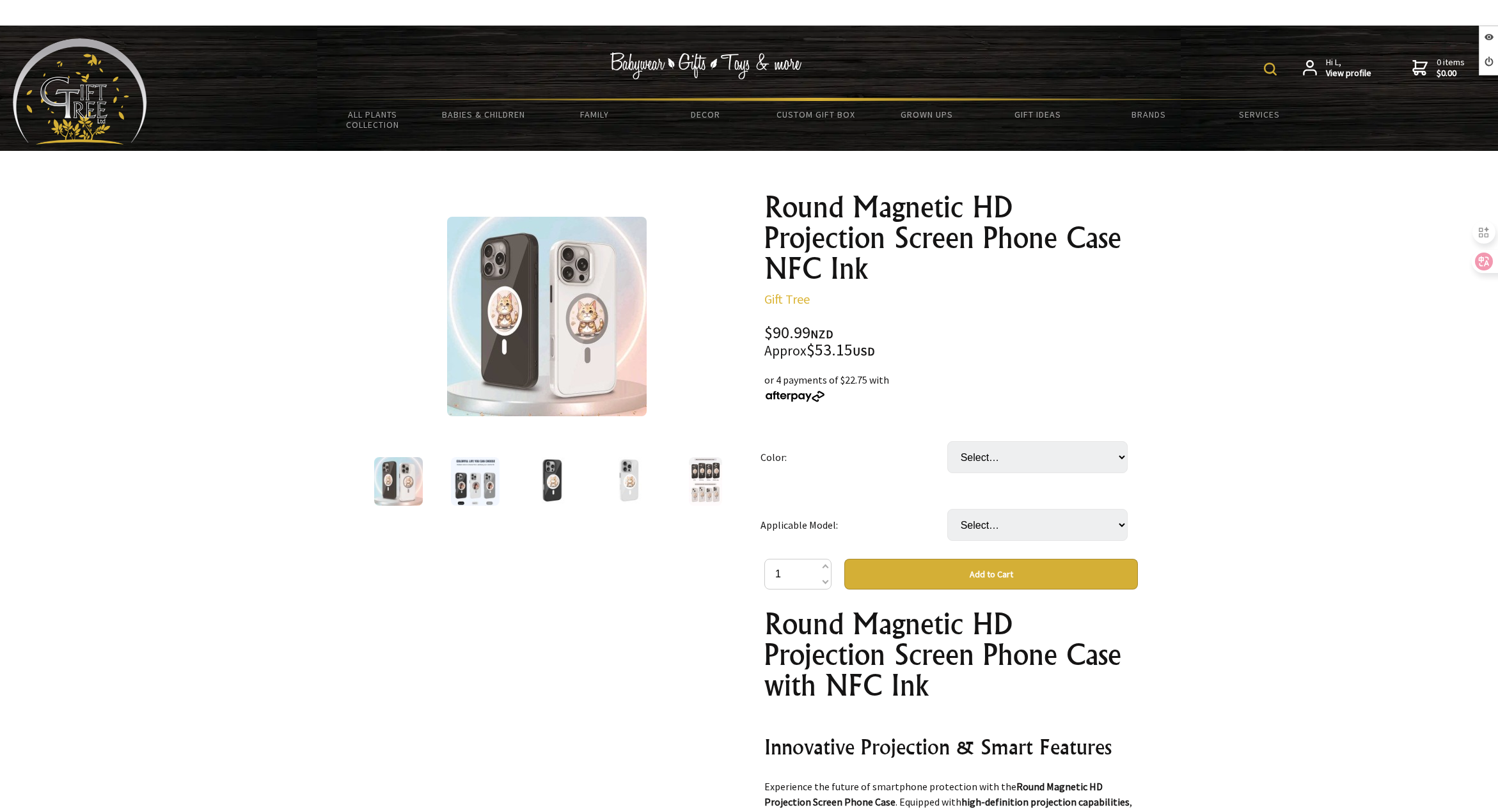
select select "White"
click at [948, 441] on select "Select… White Black" at bounding box center [1038, 457] width 181 height 32
click at [1013, 517] on select "Select… IPhone14 IPhone14pro Phone14promax IPhone15 IPhone15pro IPhone15promax …" at bounding box center [1038, 525] width 181 height 32
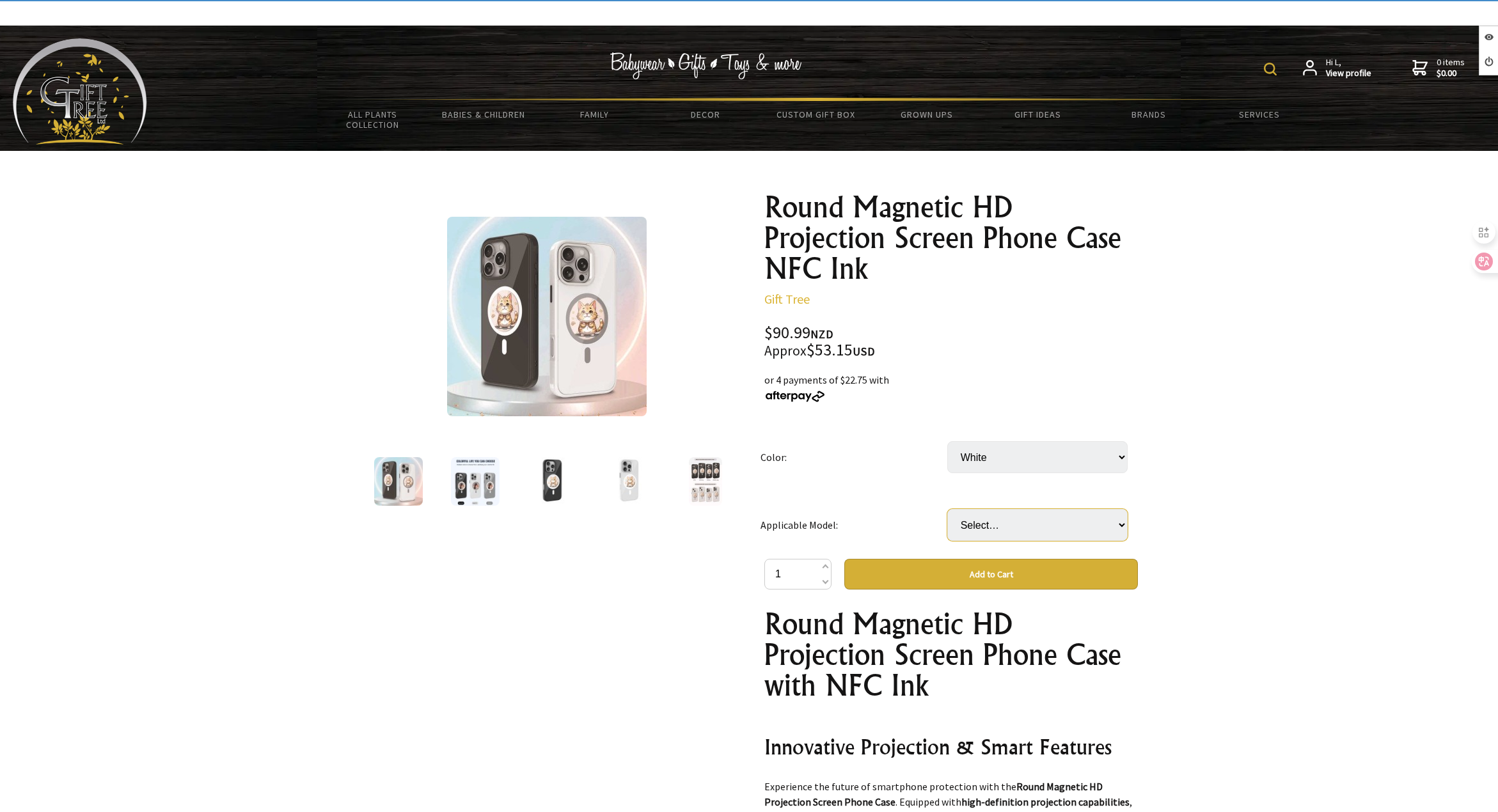
select select "IPhone15"
click at [948, 509] on select "Select… IPhone14 IPhone14pro Phone14promax IPhone15 IPhone15pro IPhone15promax …" at bounding box center [1038, 525] width 181 height 32
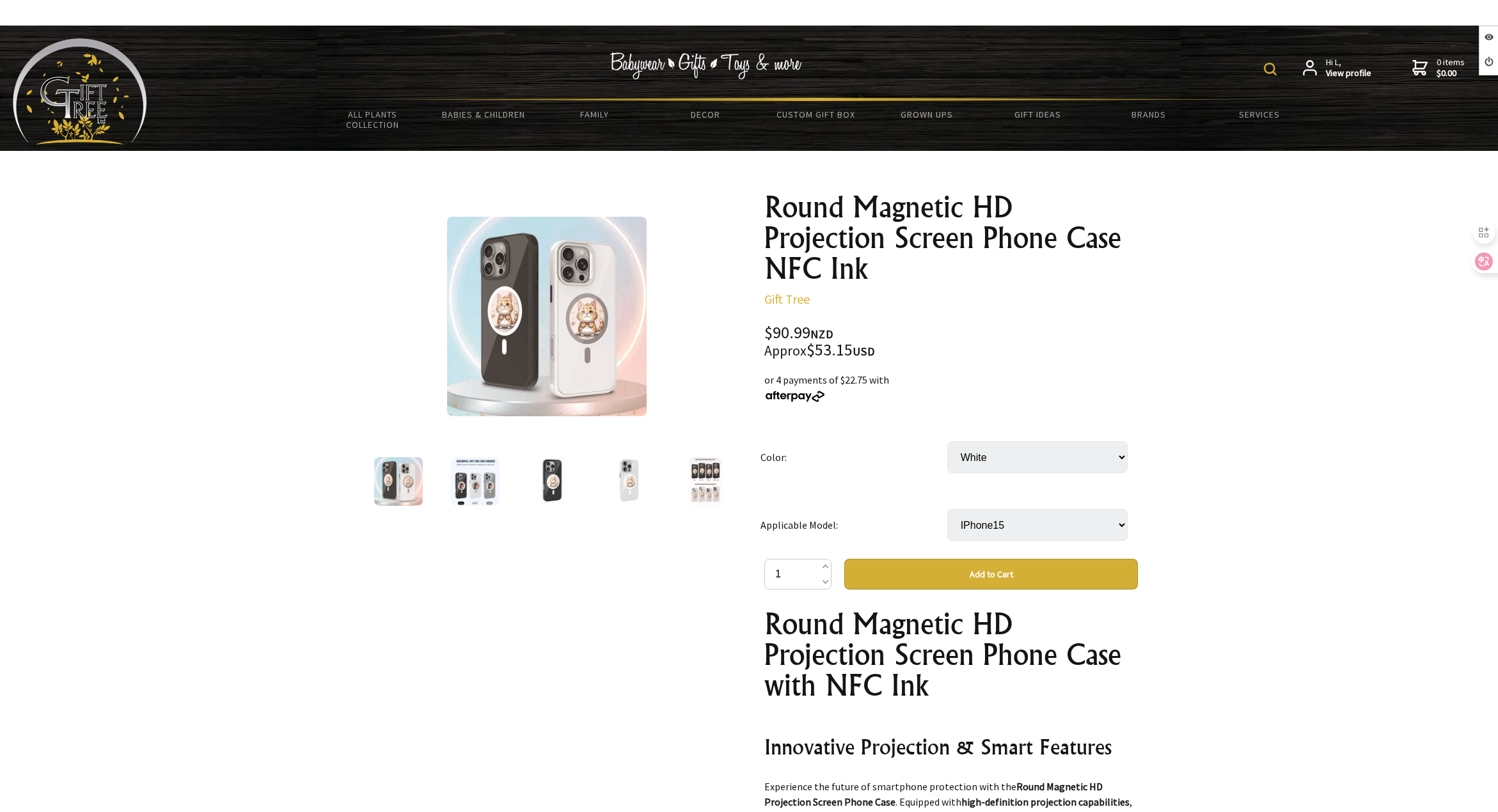
scroll to position [319, 0]
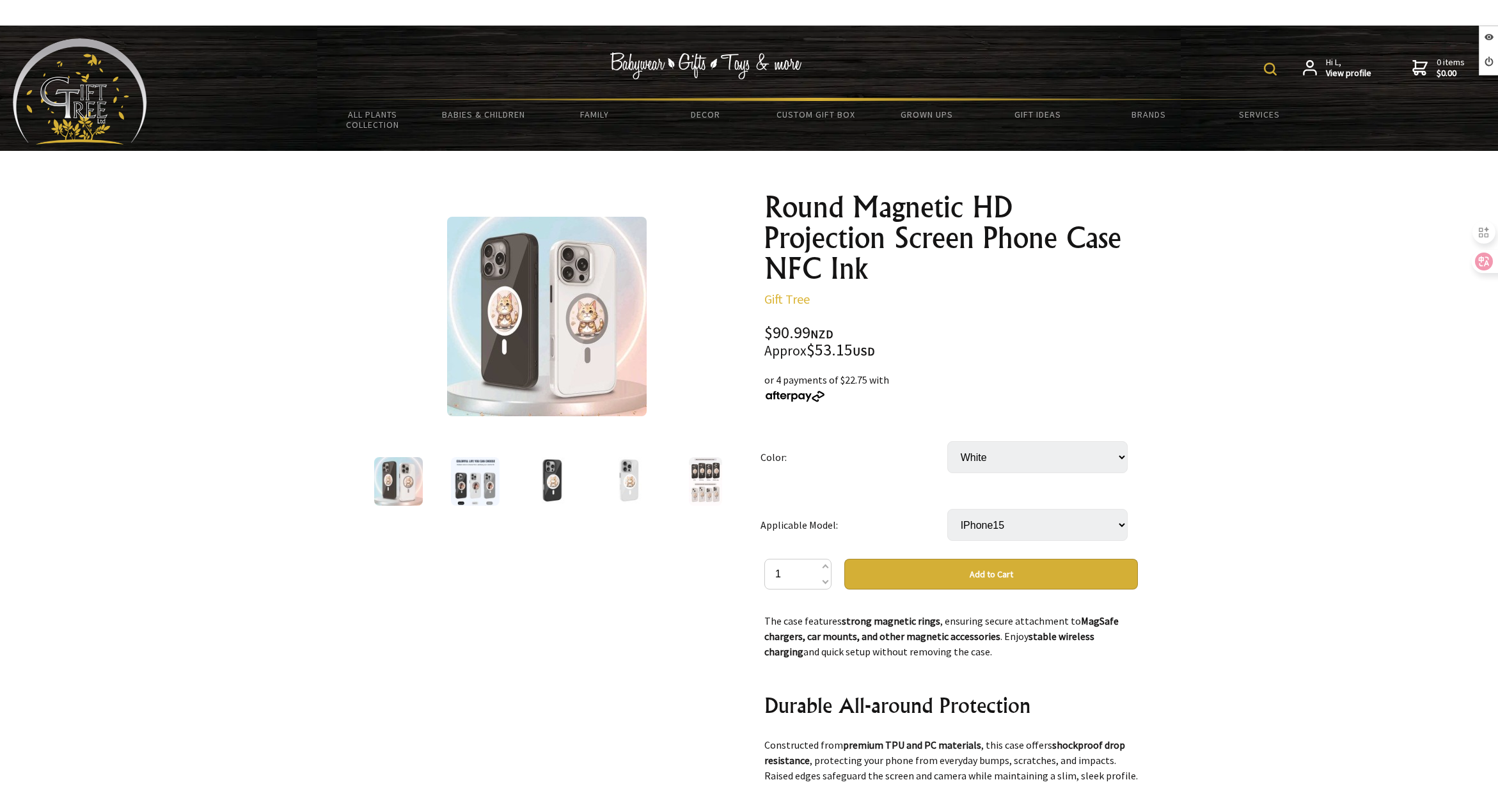
drag, startPoint x: 1292, startPoint y: 640, endPoint x: 1296, endPoint y: 632, distance: 8.9
click at [1293, 640] on div at bounding box center [749, 655] width 1498 height 1008
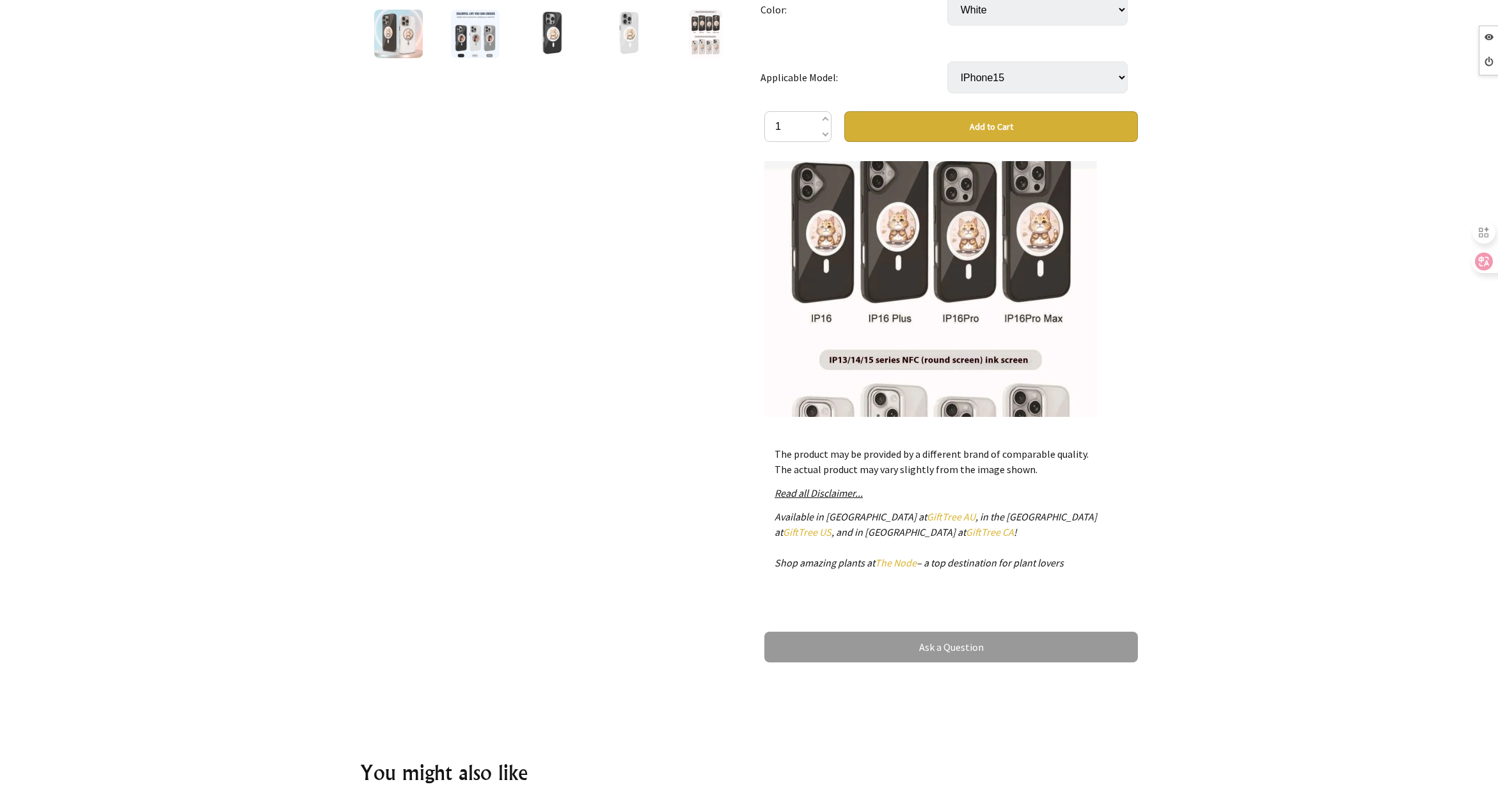
scroll to position [1982, 0]
